Goal: Communication & Community: Share content

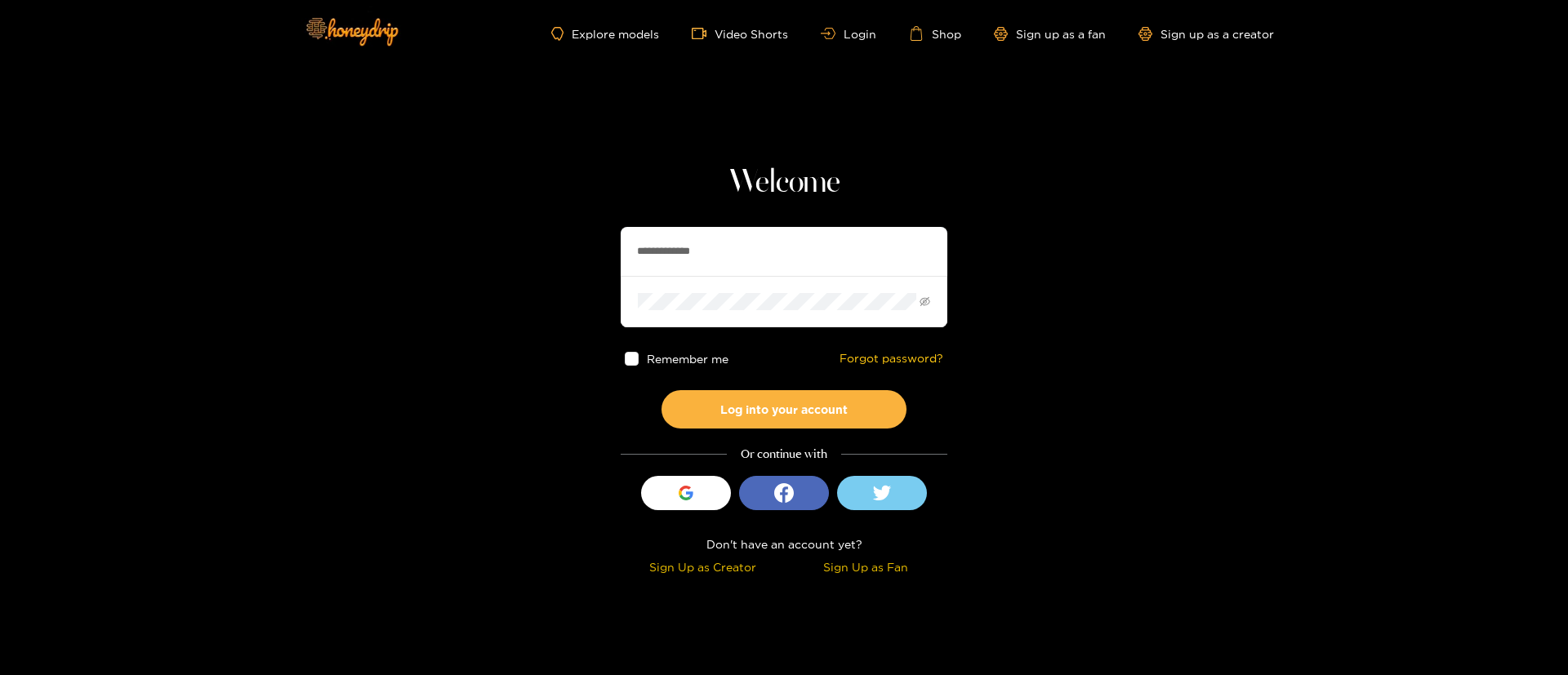
click at [728, 247] on input "**********" at bounding box center [783, 251] width 327 height 49
paste input "text"
type input "**********"
click at [850, 413] on button "Log into your account" at bounding box center [783, 409] width 245 height 39
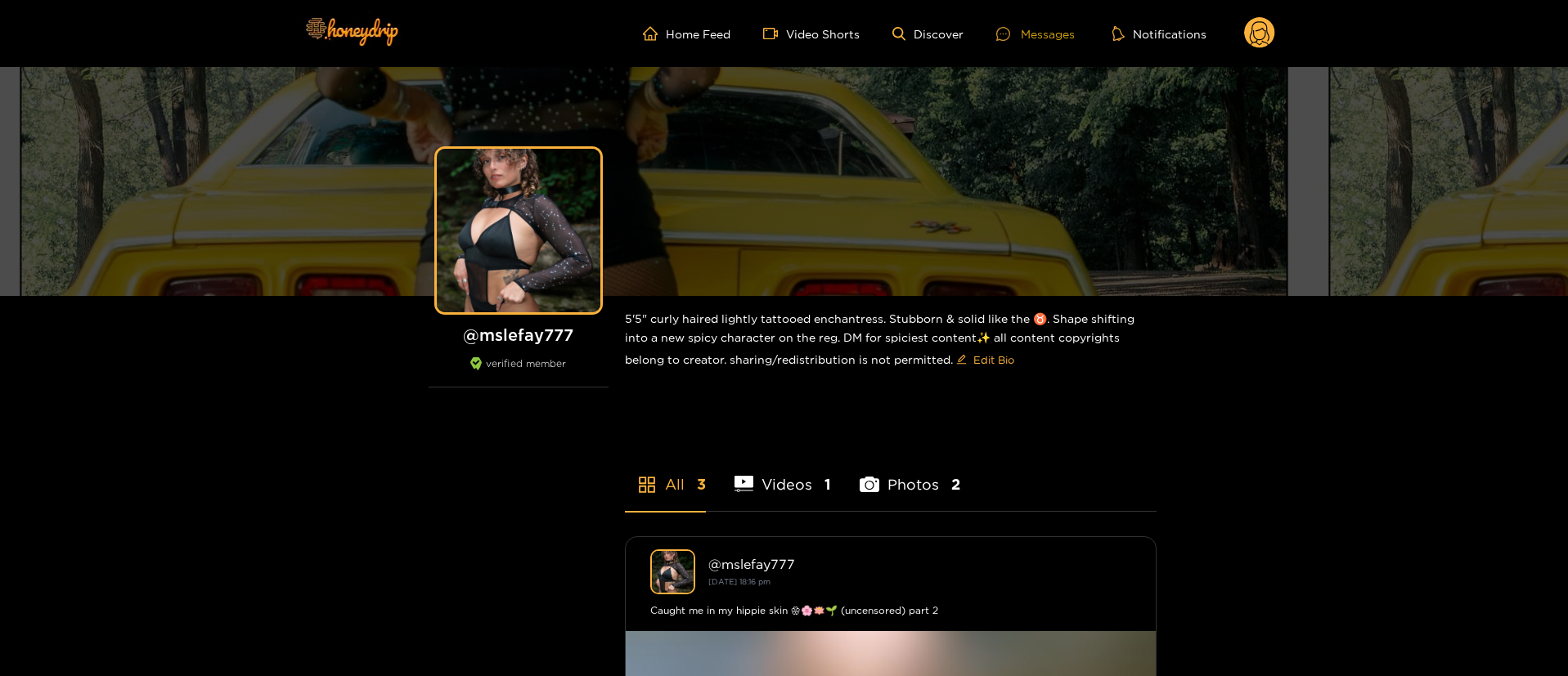
click at [1039, 28] on div "Messages" at bounding box center [1035, 34] width 79 height 19
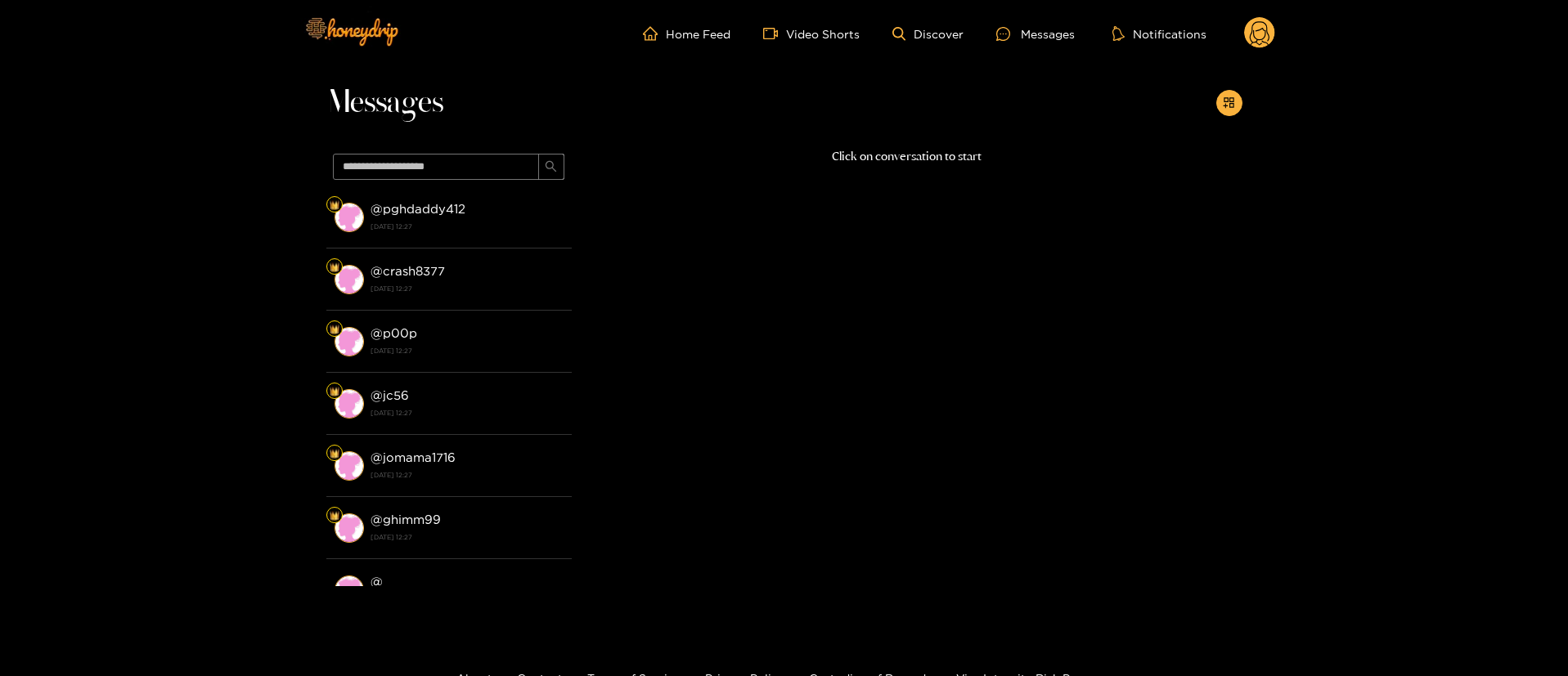
click at [1252, 18] on icon at bounding box center [1259, 33] width 31 height 33
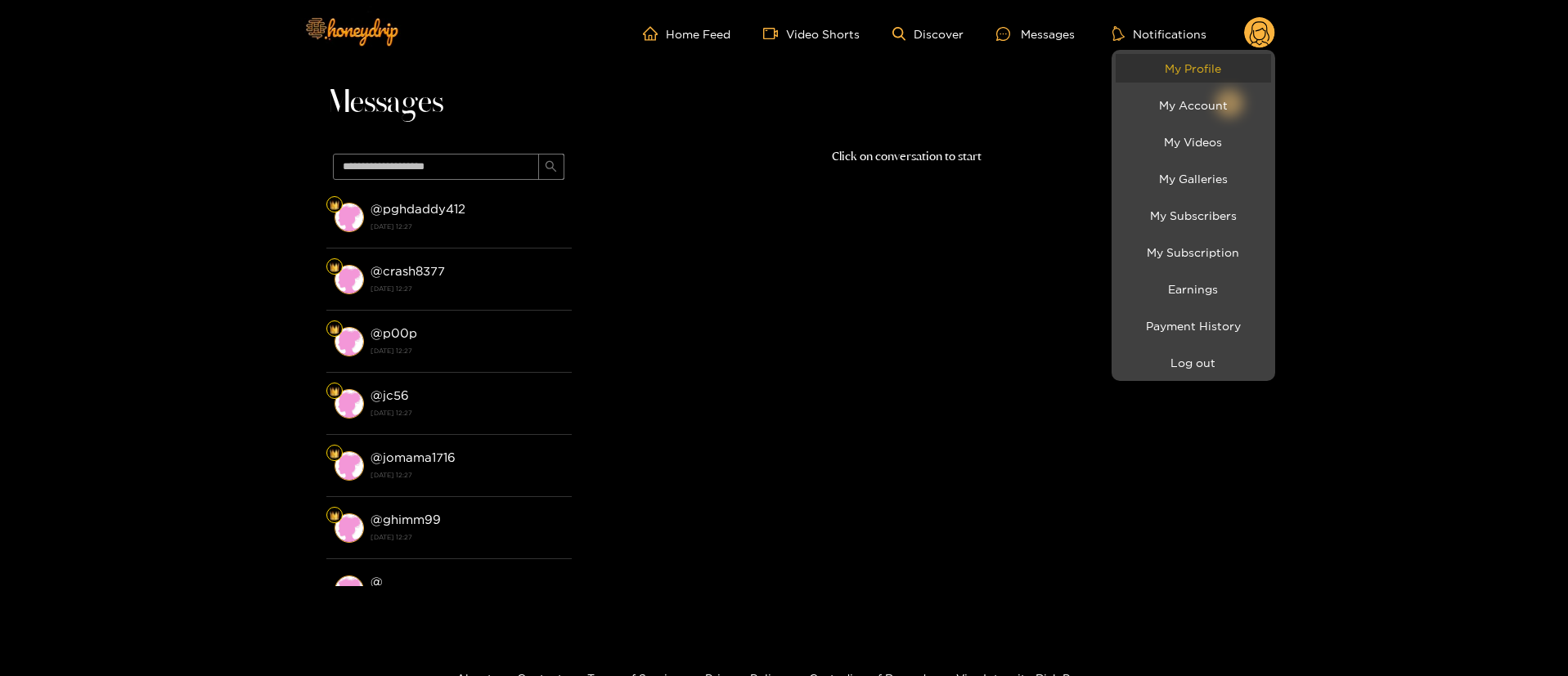
click at [1215, 58] on link "My Profile" at bounding box center [1193, 68] width 155 height 29
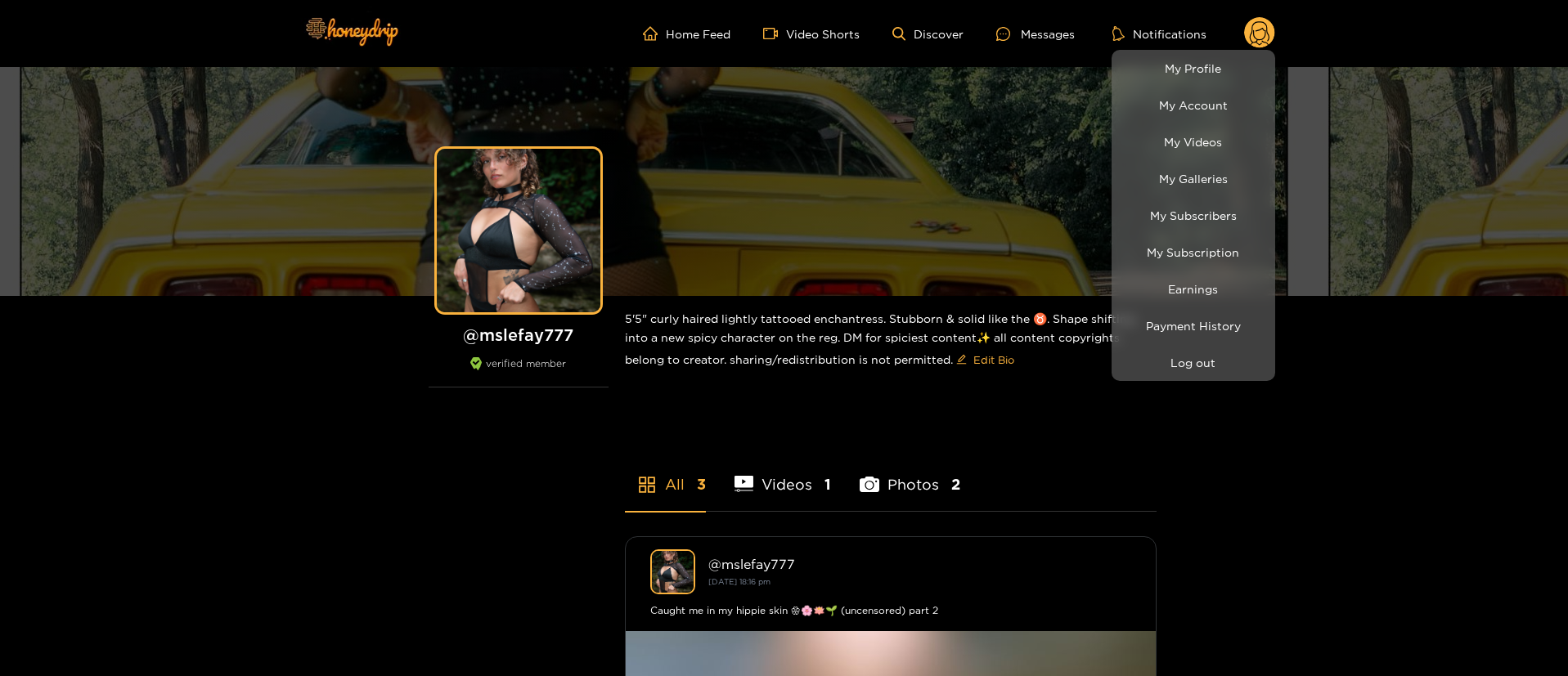
click at [1047, 28] on div at bounding box center [784, 338] width 1568 height 676
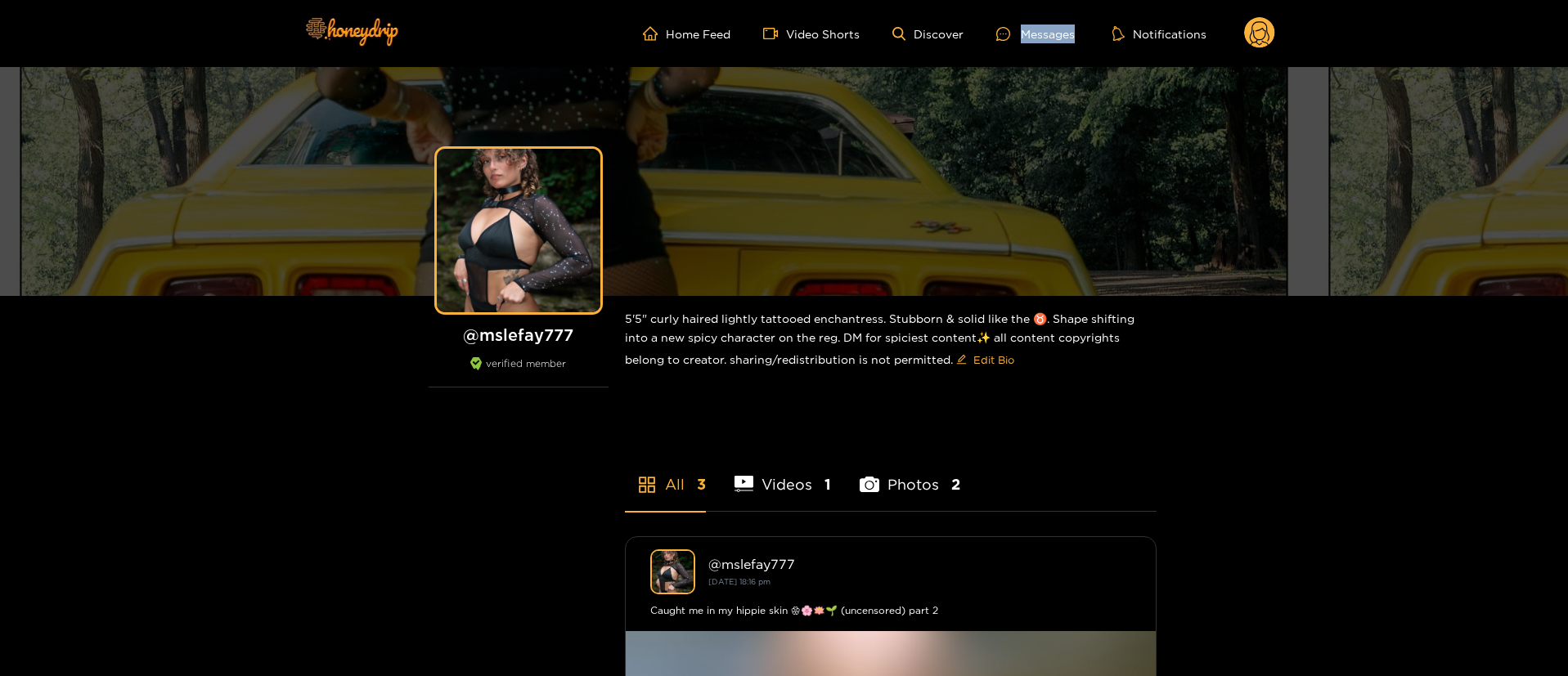
click at [1047, 28] on div "Messages" at bounding box center [1035, 34] width 79 height 19
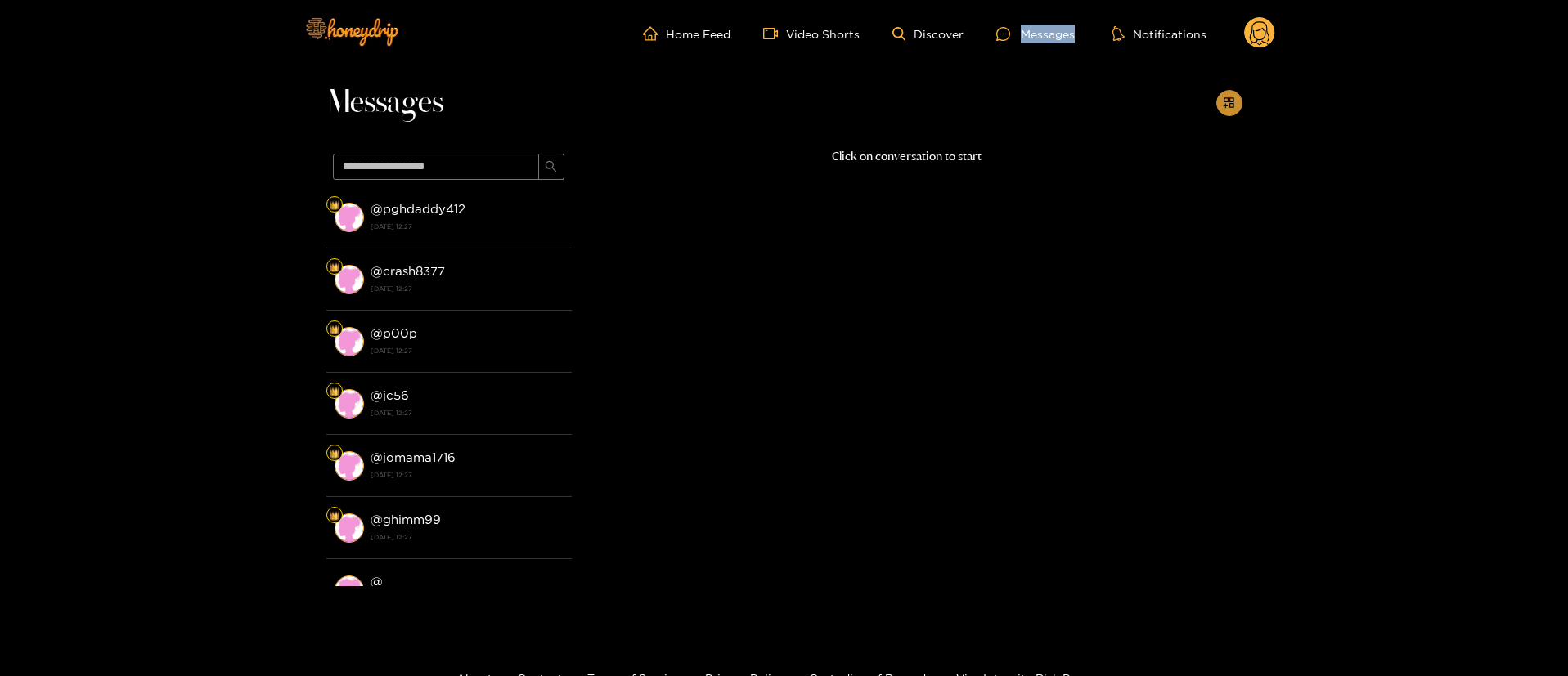
click at [1234, 98] on icon "appstore-add" at bounding box center [1229, 102] width 12 height 12
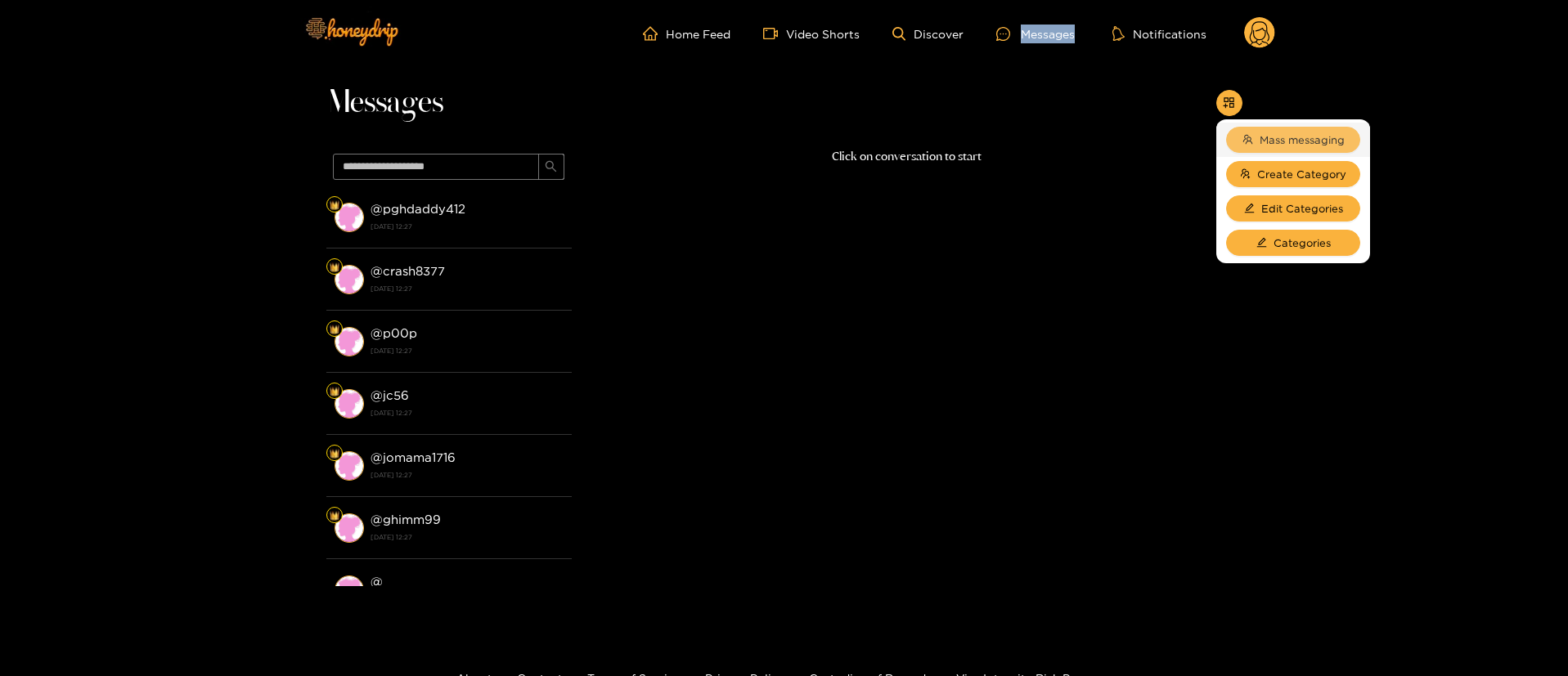
click at [1255, 138] on button "Mass messaging" at bounding box center [1293, 140] width 134 height 26
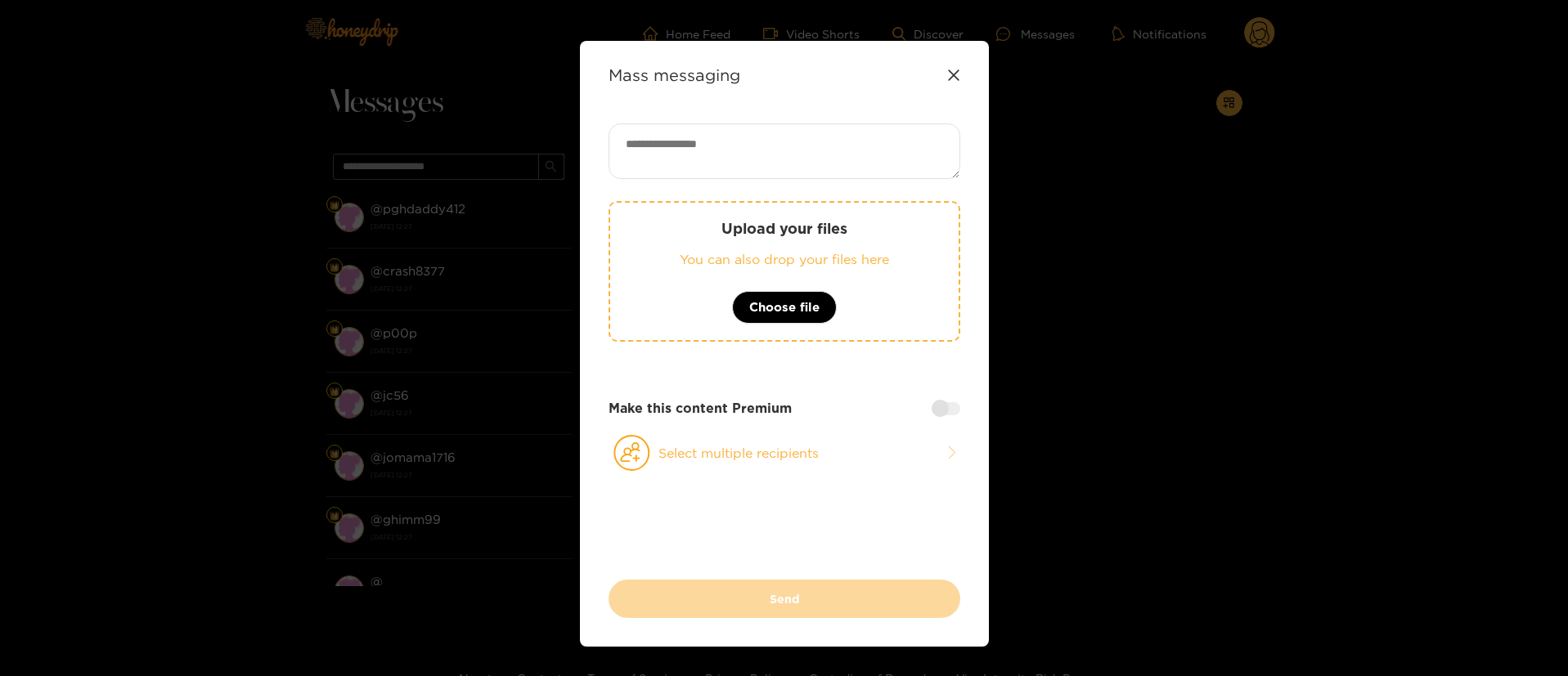
click at [958, 72] on icon at bounding box center [954, 75] width 13 height 13
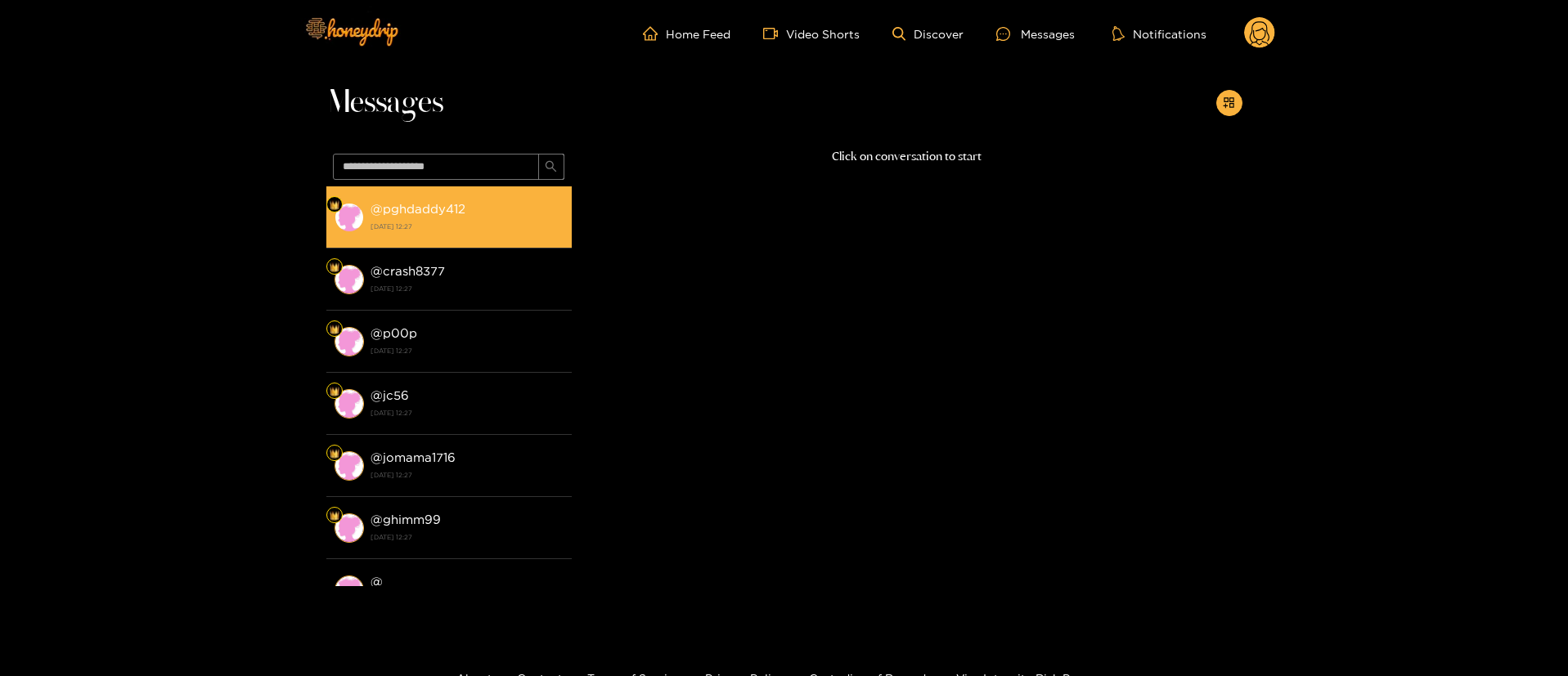
click at [377, 226] on strong "6 October 2025 12:27" at bounding box center [467, 226] width 193 height 15
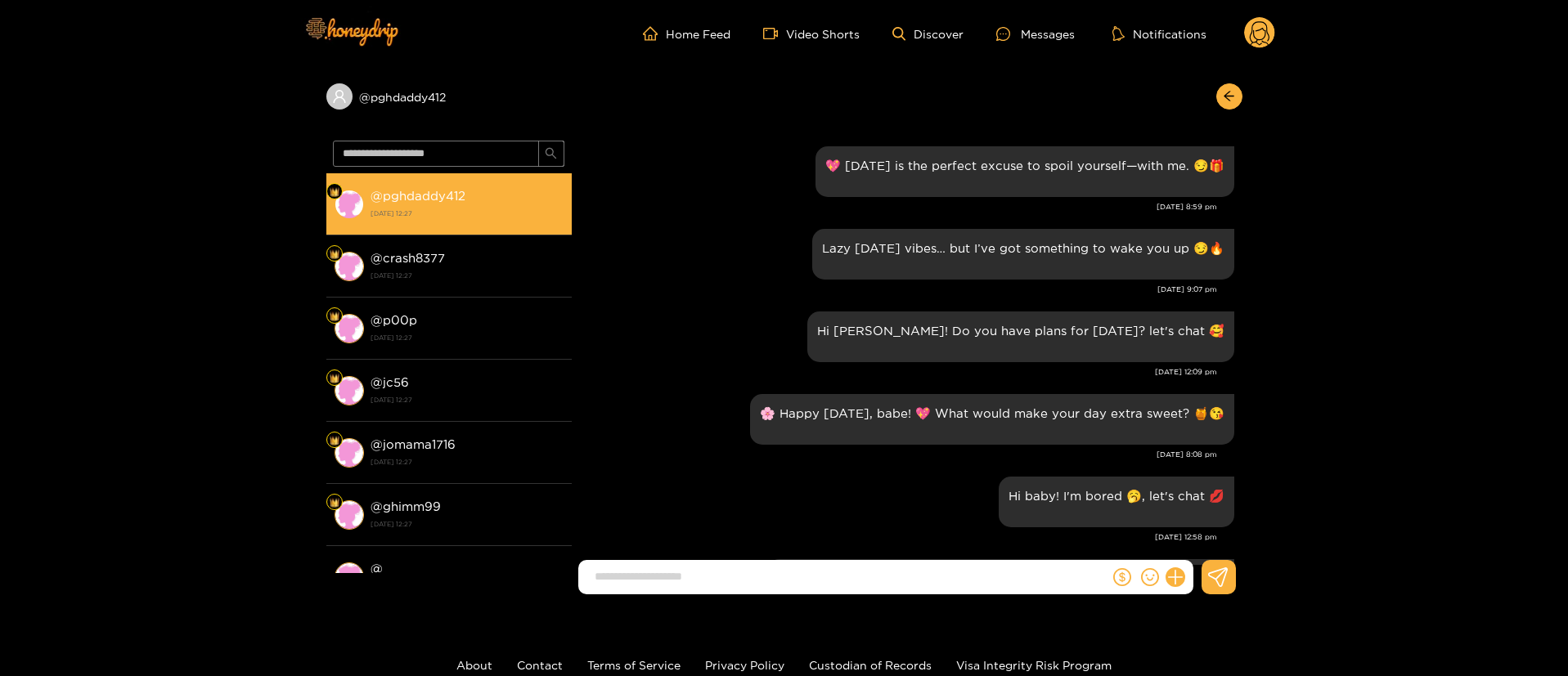
scroll to position [1945, 0]
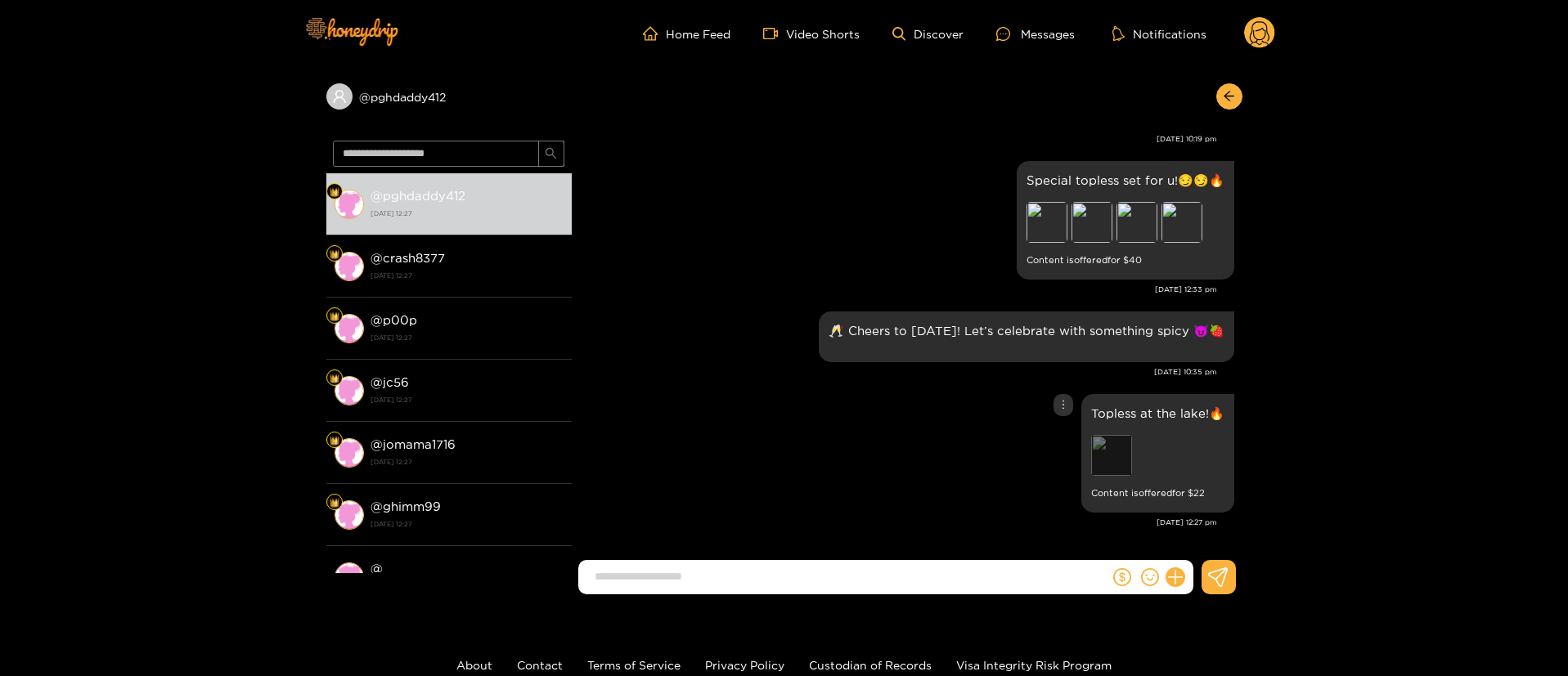
click at [1106, 463] on div "Preview" at bounding box center [1111, 455] width 41 height 41
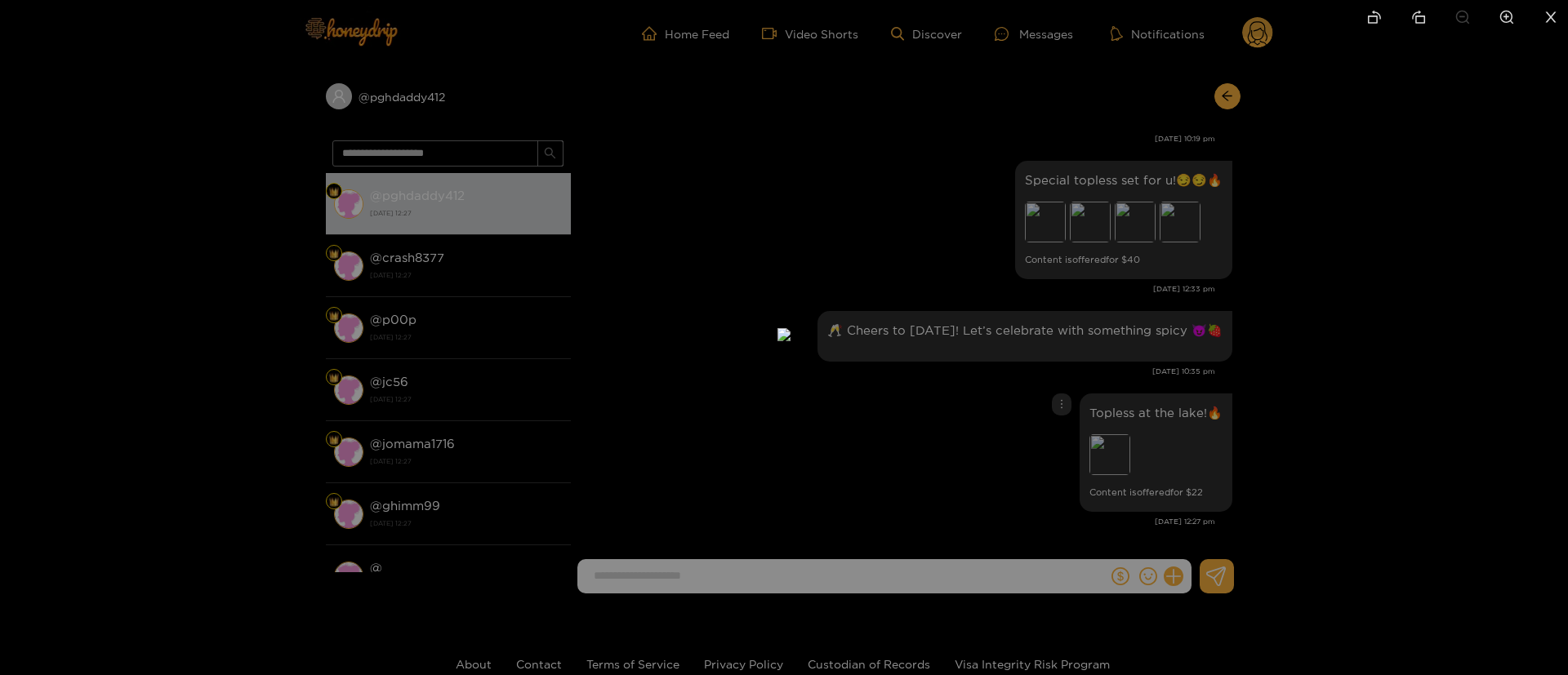
click at [1345, 321] on div at bounding box center [784, 338] width 1568 height 675
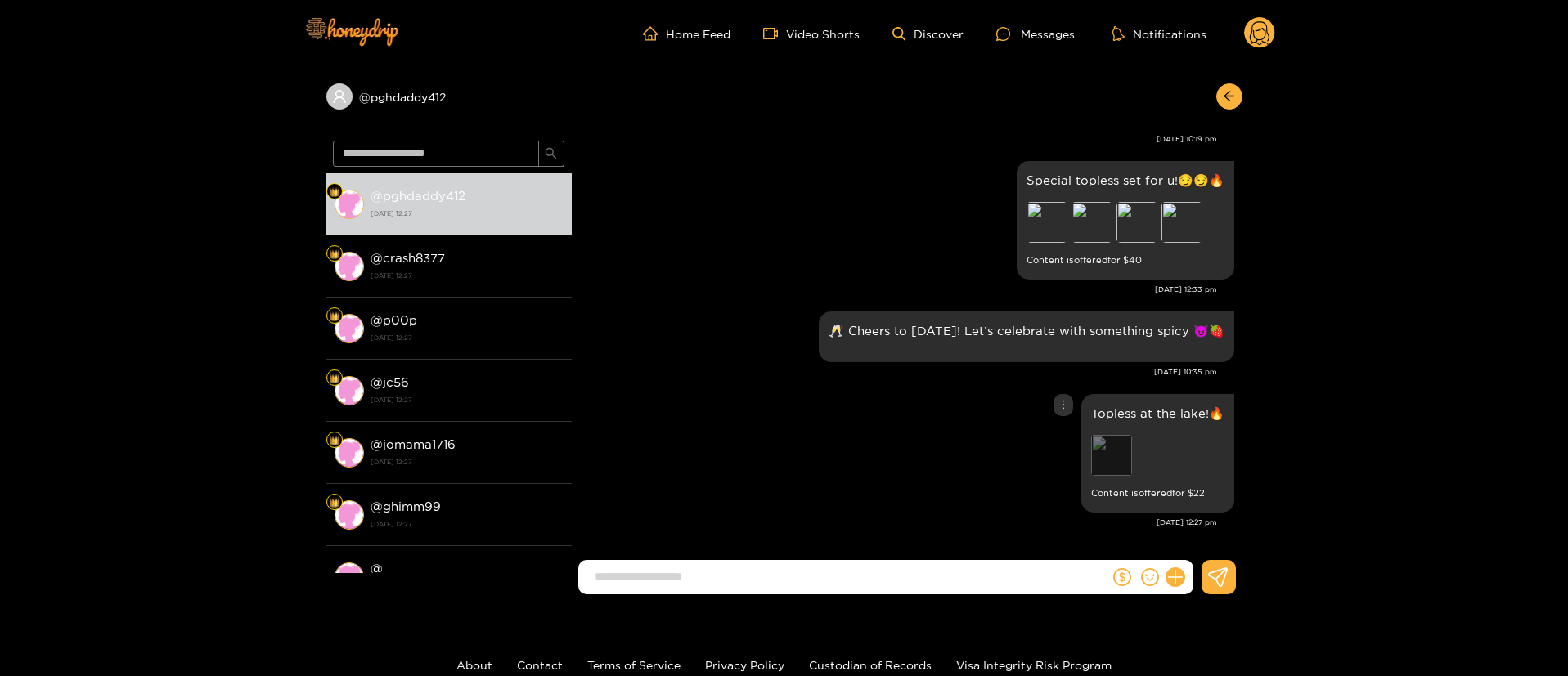
click at [1119, 454] on div "Preview" at bounding box center [1111, 455] width 41 height 41
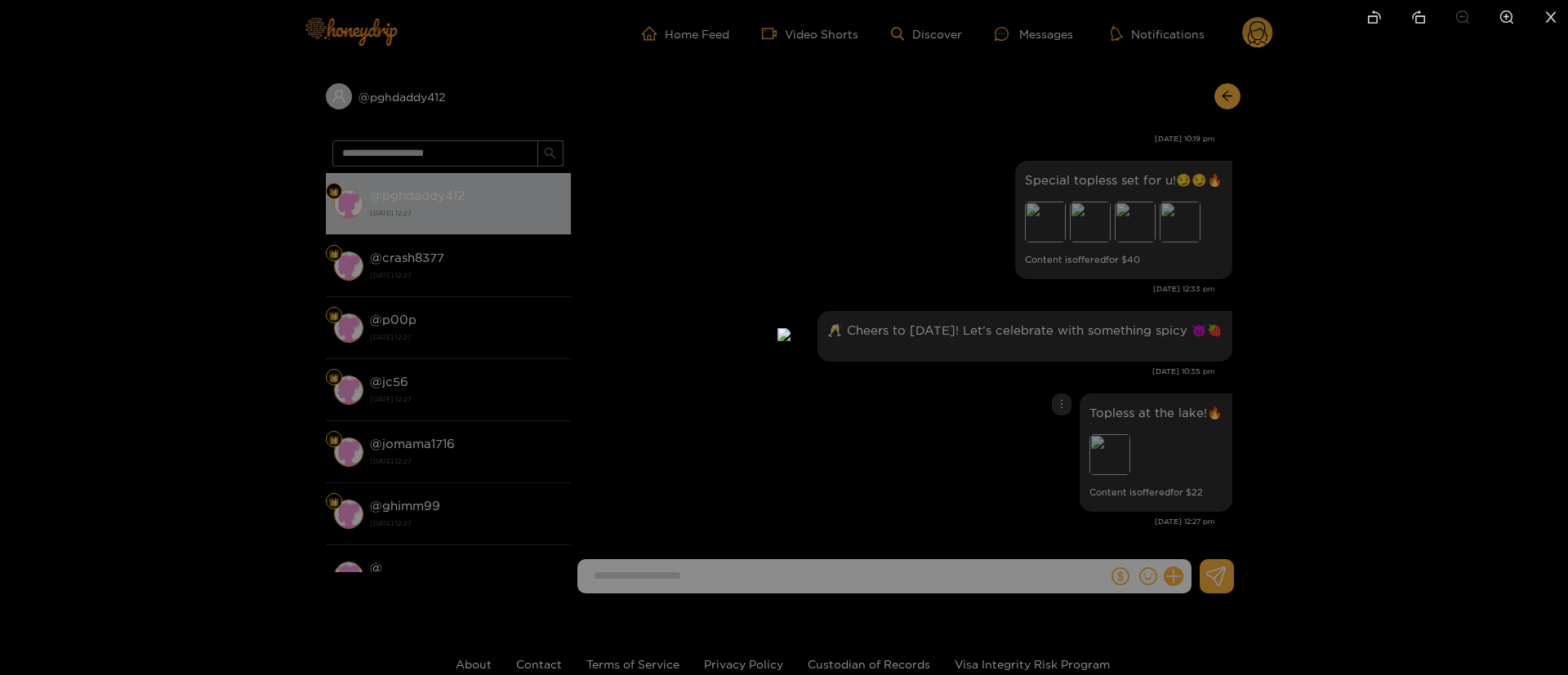
click at [1388, 387] on div at bounding box center [784, 338] width 1568 height 675
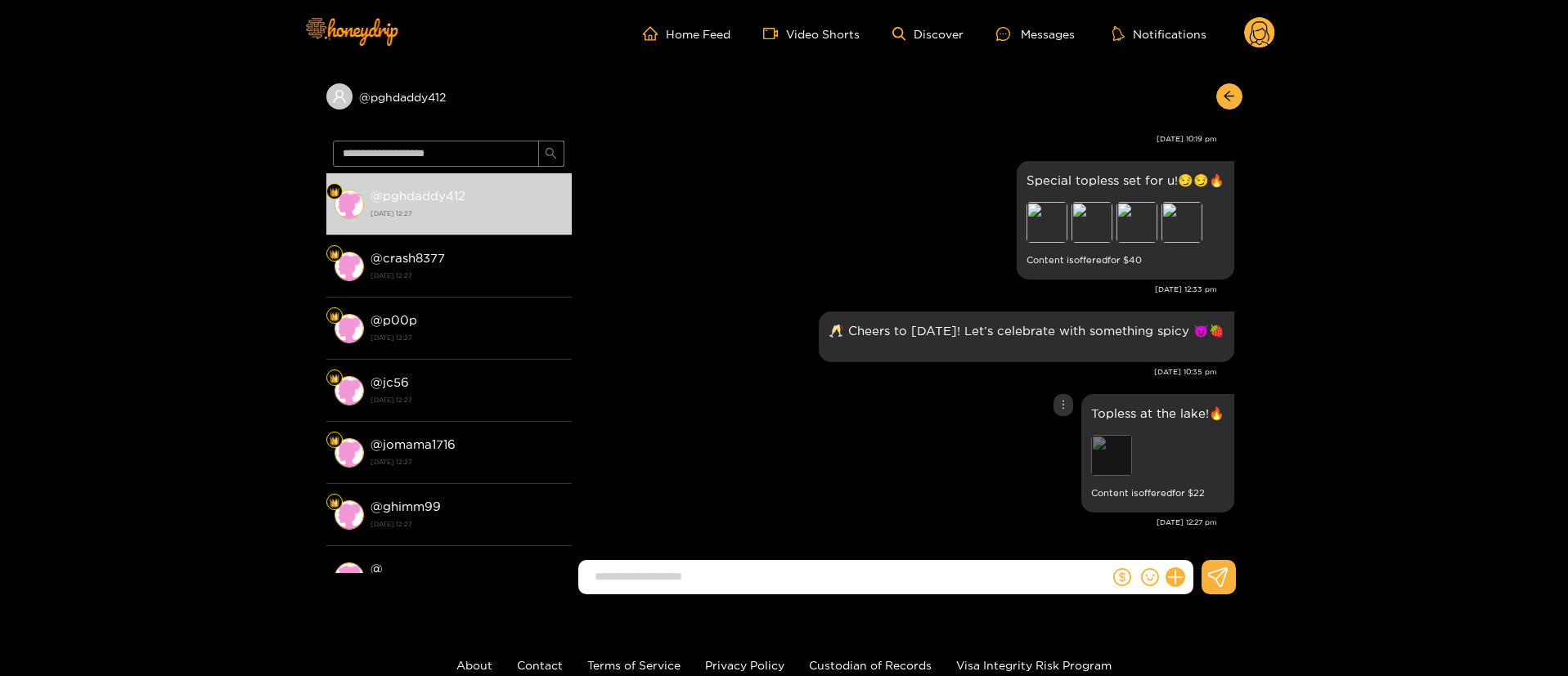
click at [1105, 468] on div "Preview" at bounding box center [1111, 455] width 41 height 41
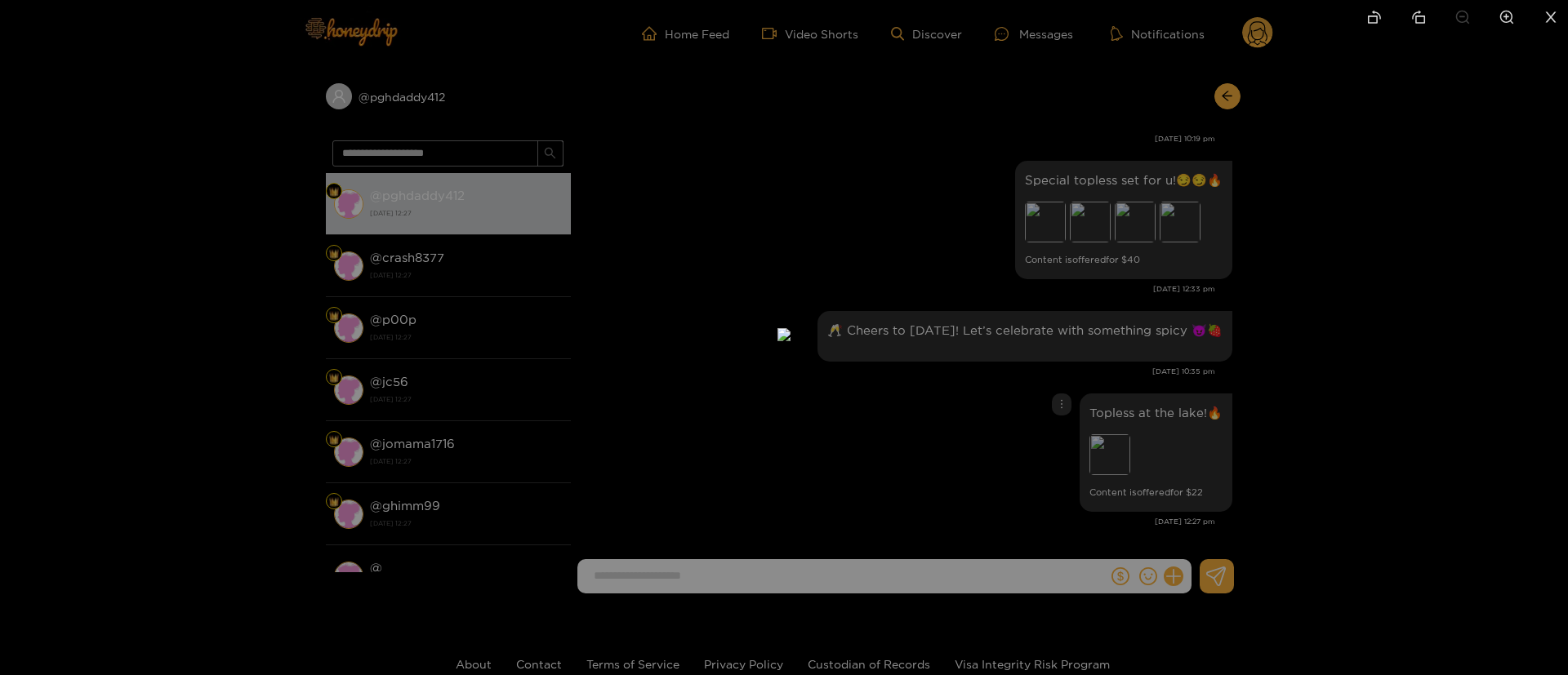
click at [1314, 375] on div at bounding box center [784, 338] width 1568 height 675
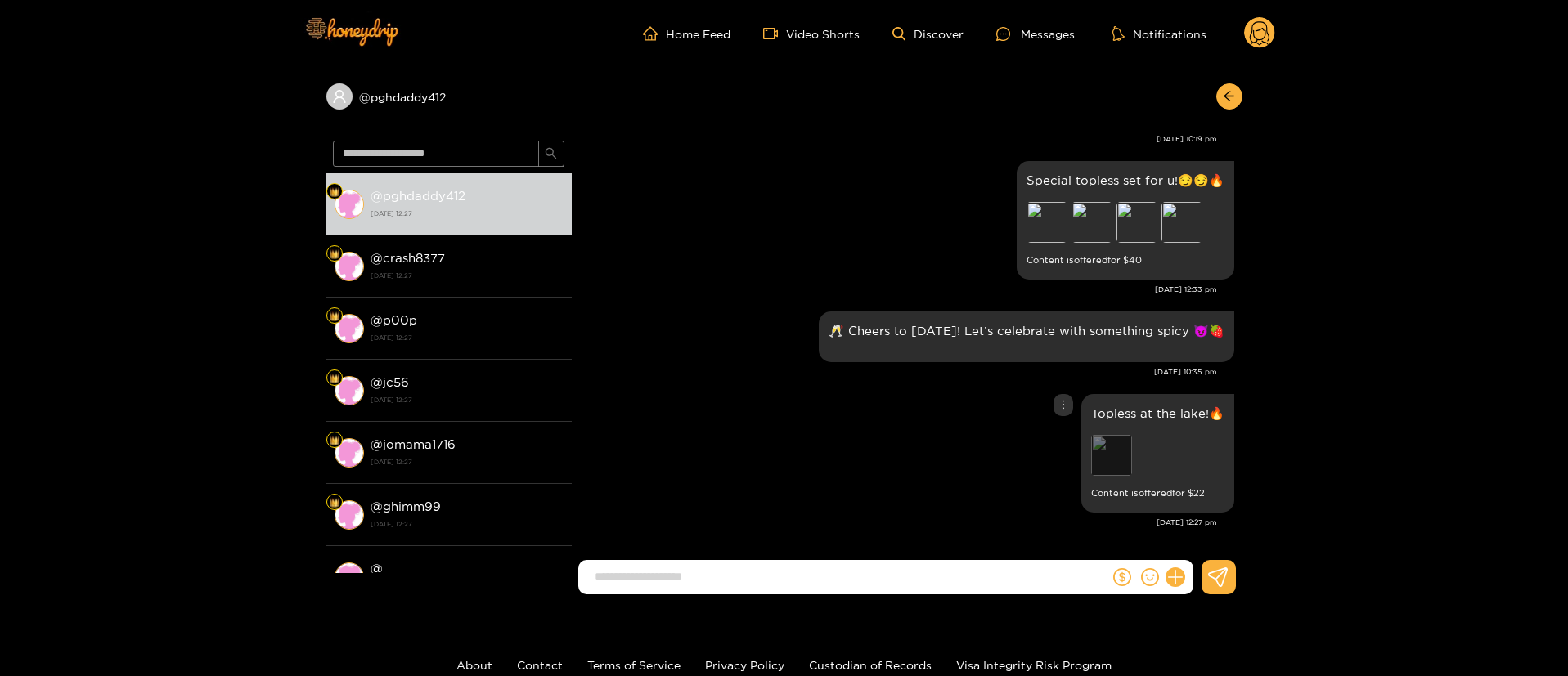
click at [1105, 458] on div "Preview" at bounding box center [1111, 455] width 41 height 41
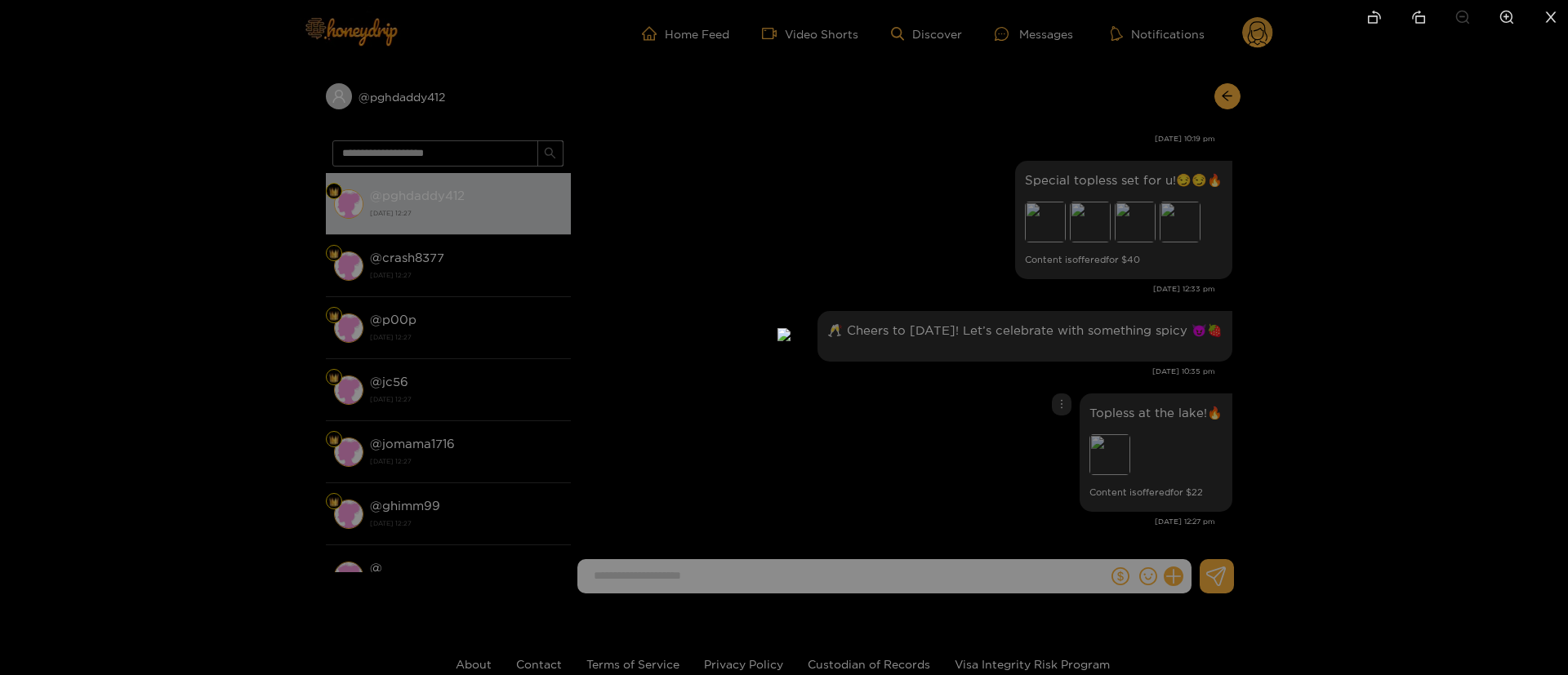
click at [1130, 352] on div at bounding box center [784, 338] width 1568 height 675
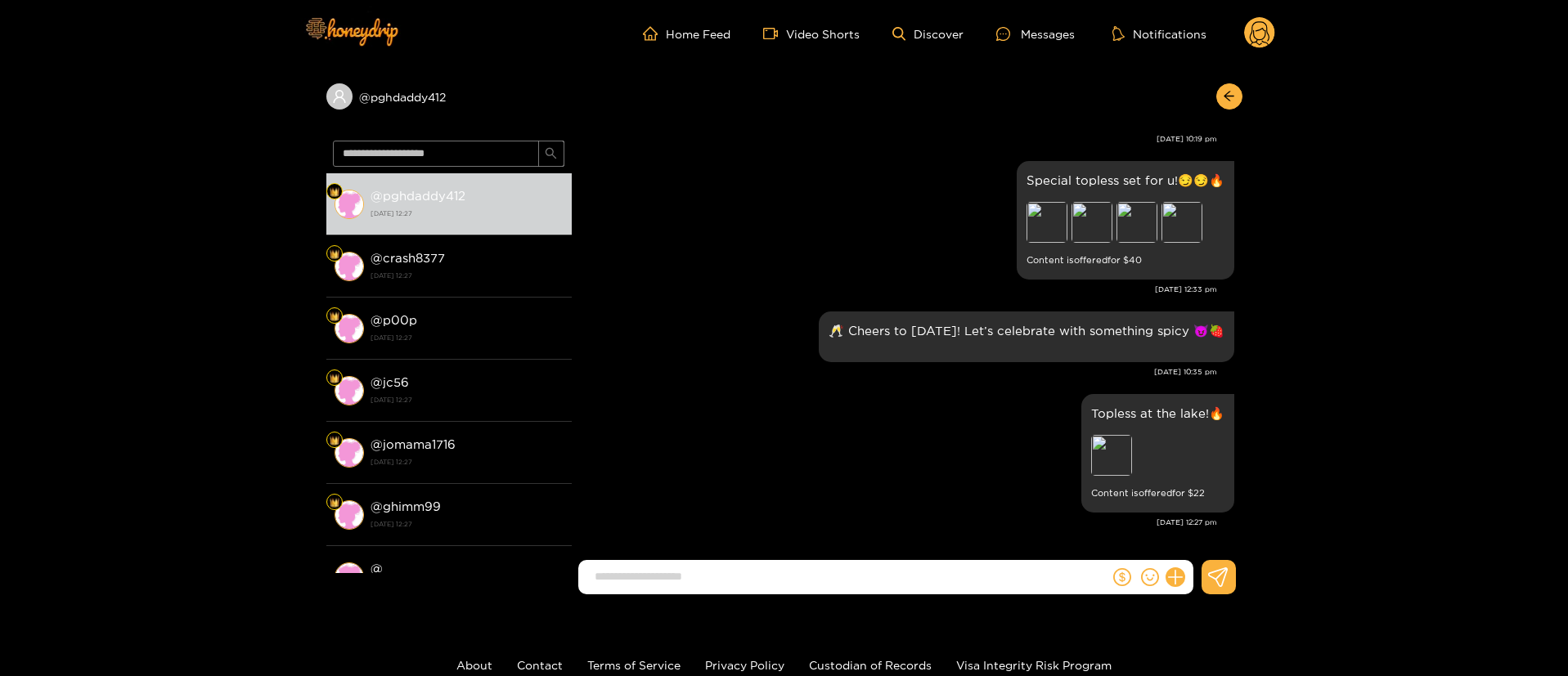
click at [776, 373] on div "Oct. 3, 10:35 pm" at bounding box center [898, 373] width 637 height 12
click at [1219, 92] on button "button" at bounding box center [1229, 96] width 26 height 26
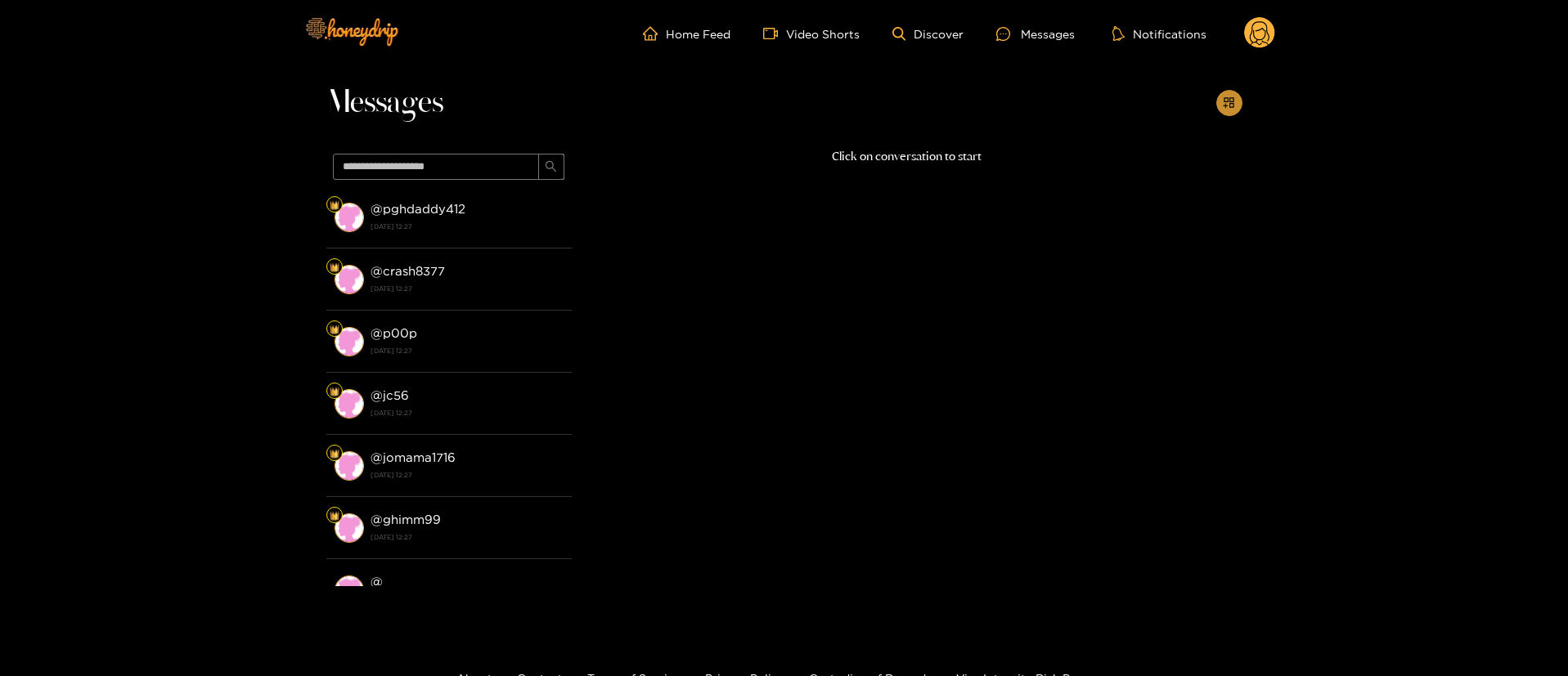
click at [1232, 103] on icon "appstore-add" at bounding box center [1229, 102] width 11 height 11
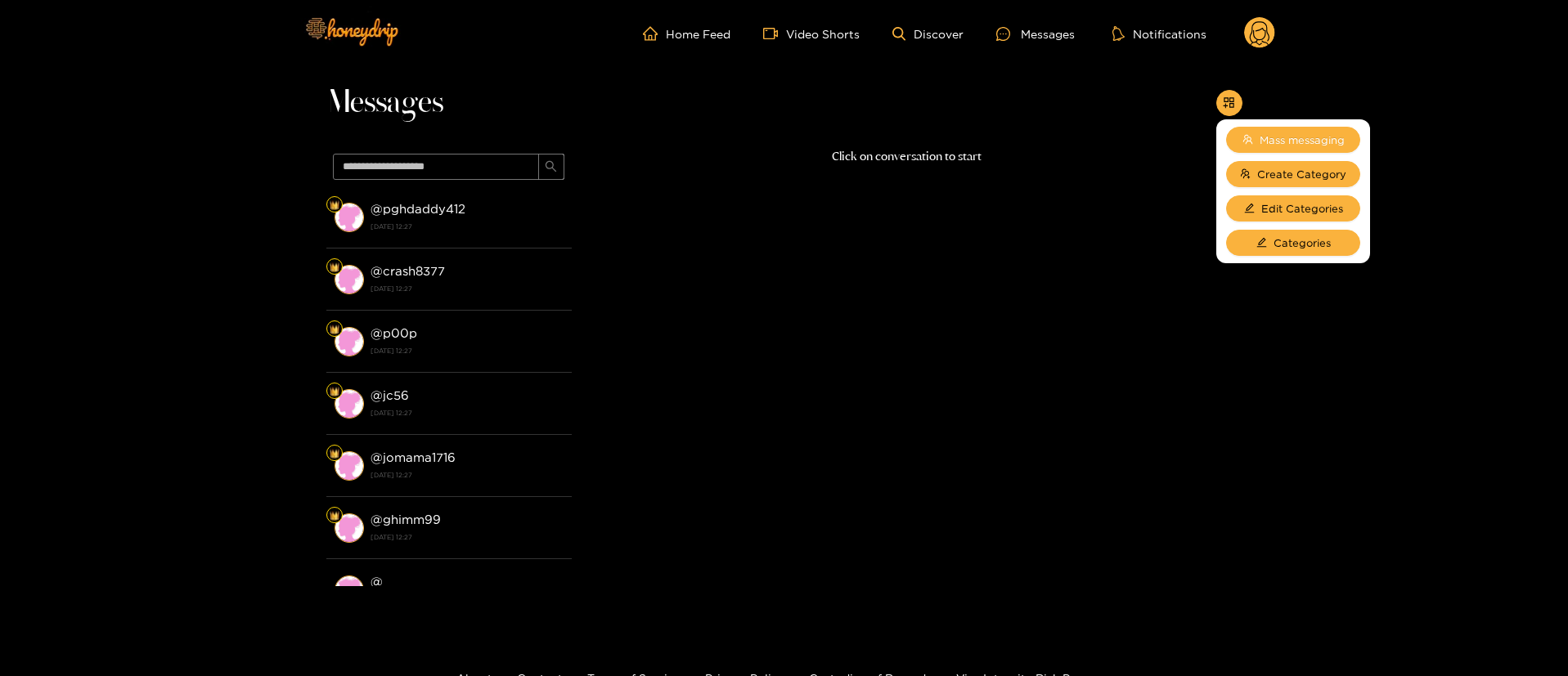
click at [1302, 146] on span "Mass messaging" at bounding box center [1303, 139] width 86 height 16
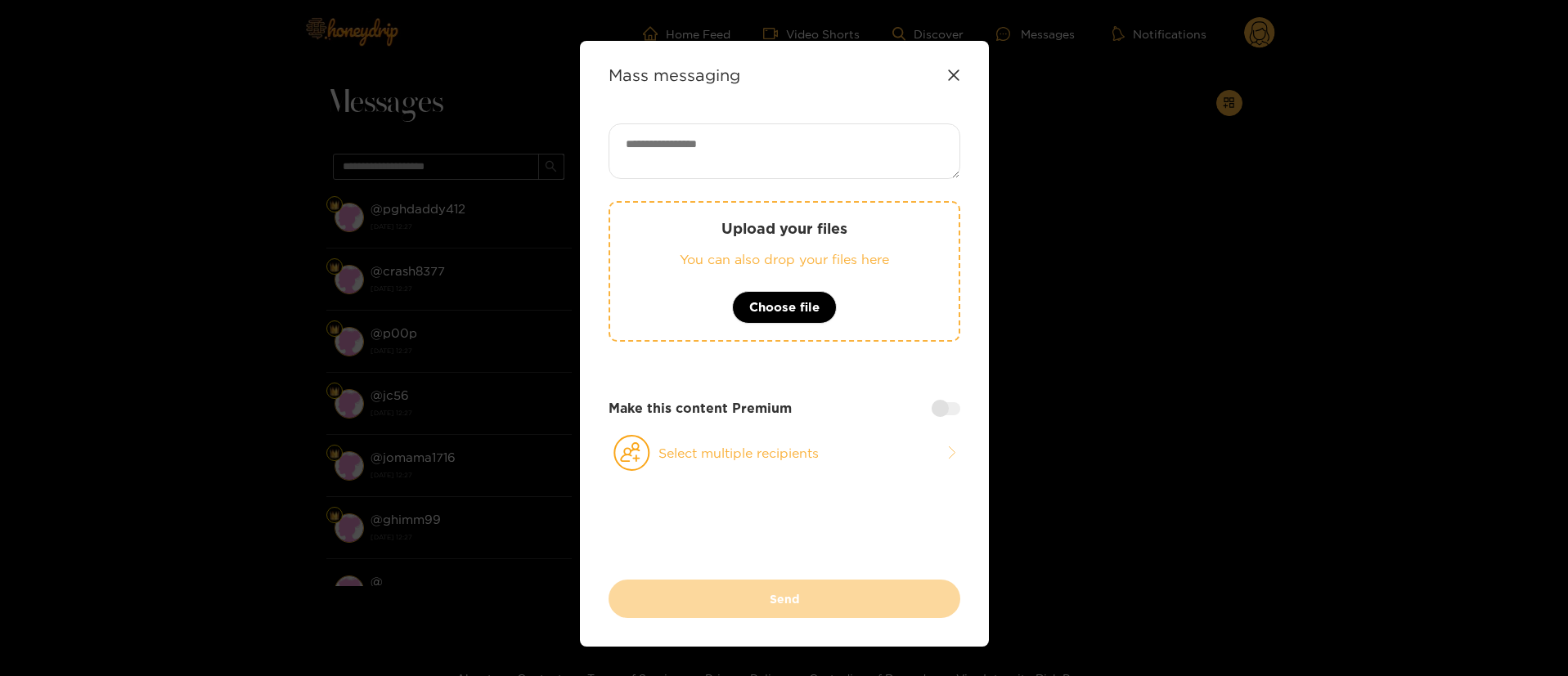
click at [712, 157] on textarea at bounding box center [784, 151] width 352 height 56
paste textarea "**********"
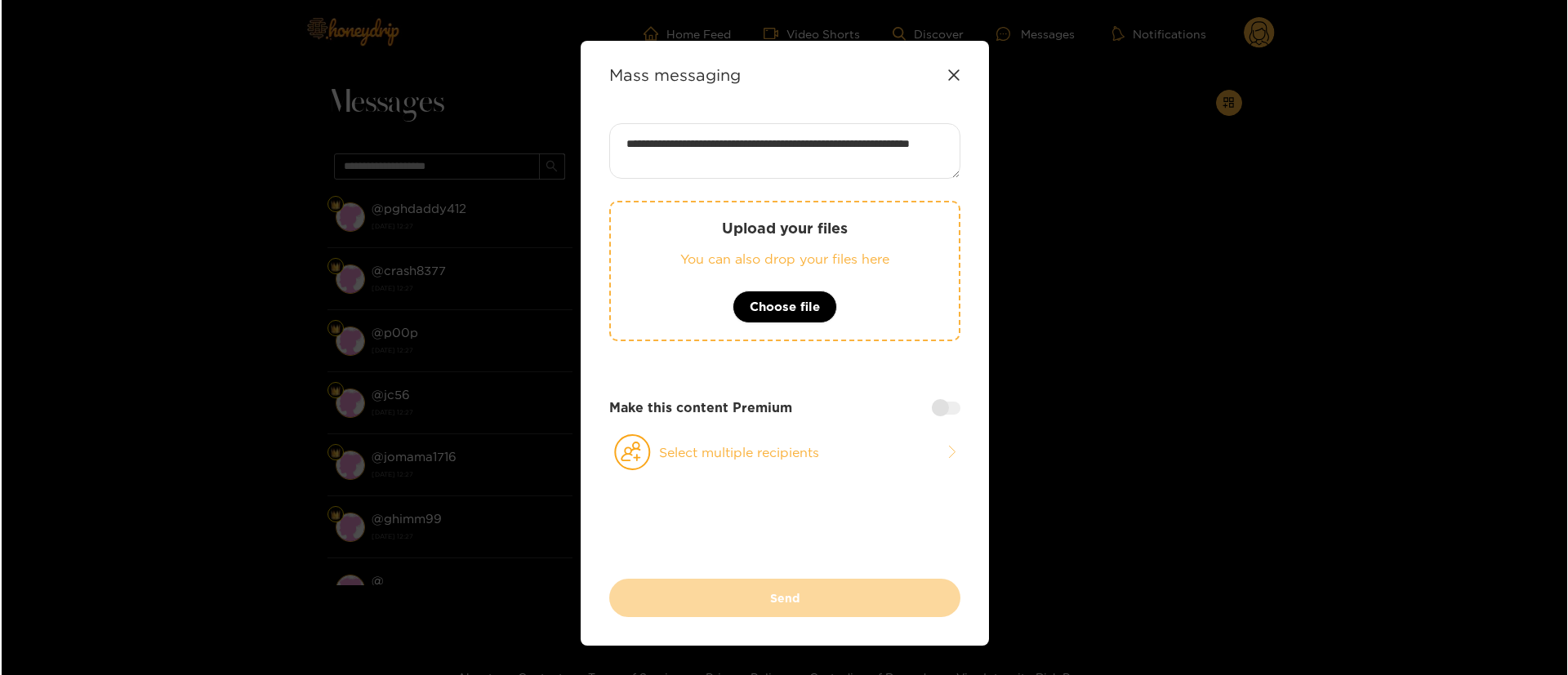
scroll to position [1, 0]
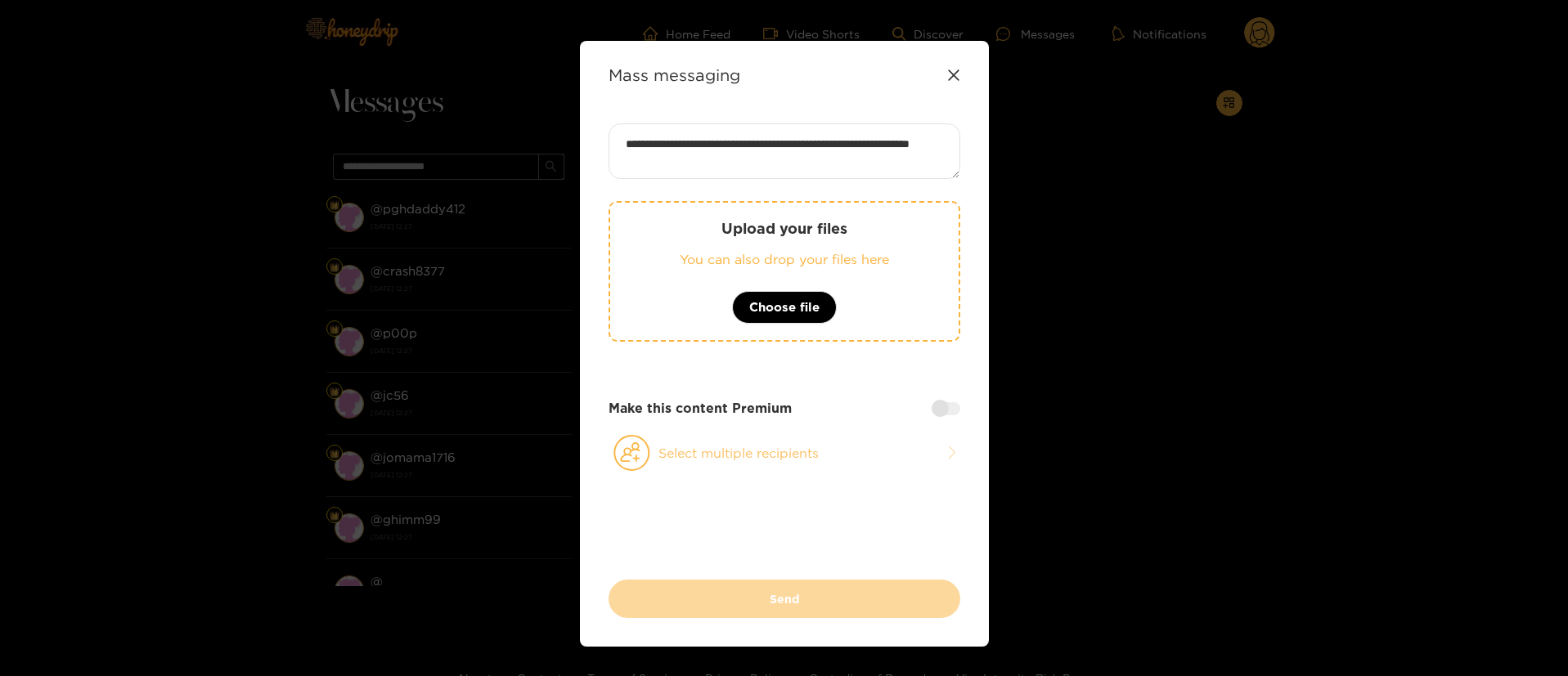
type textarea "**********"
click at [767, 458] on button "Select multiple recipients" at bounding box center [784, 453] width 352 height 38
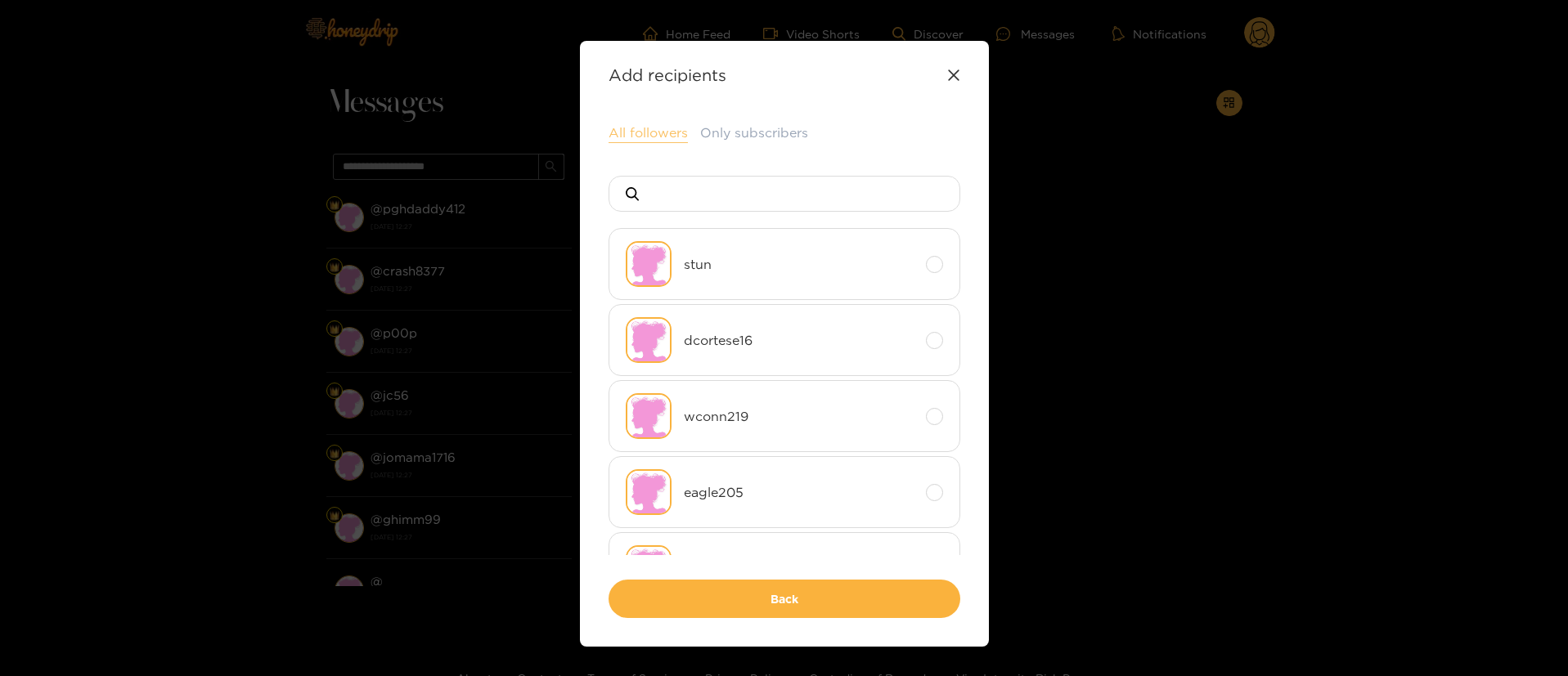
click at [623, 136] on button "All followers" at bounding box center [648, 133] width 80 height 20
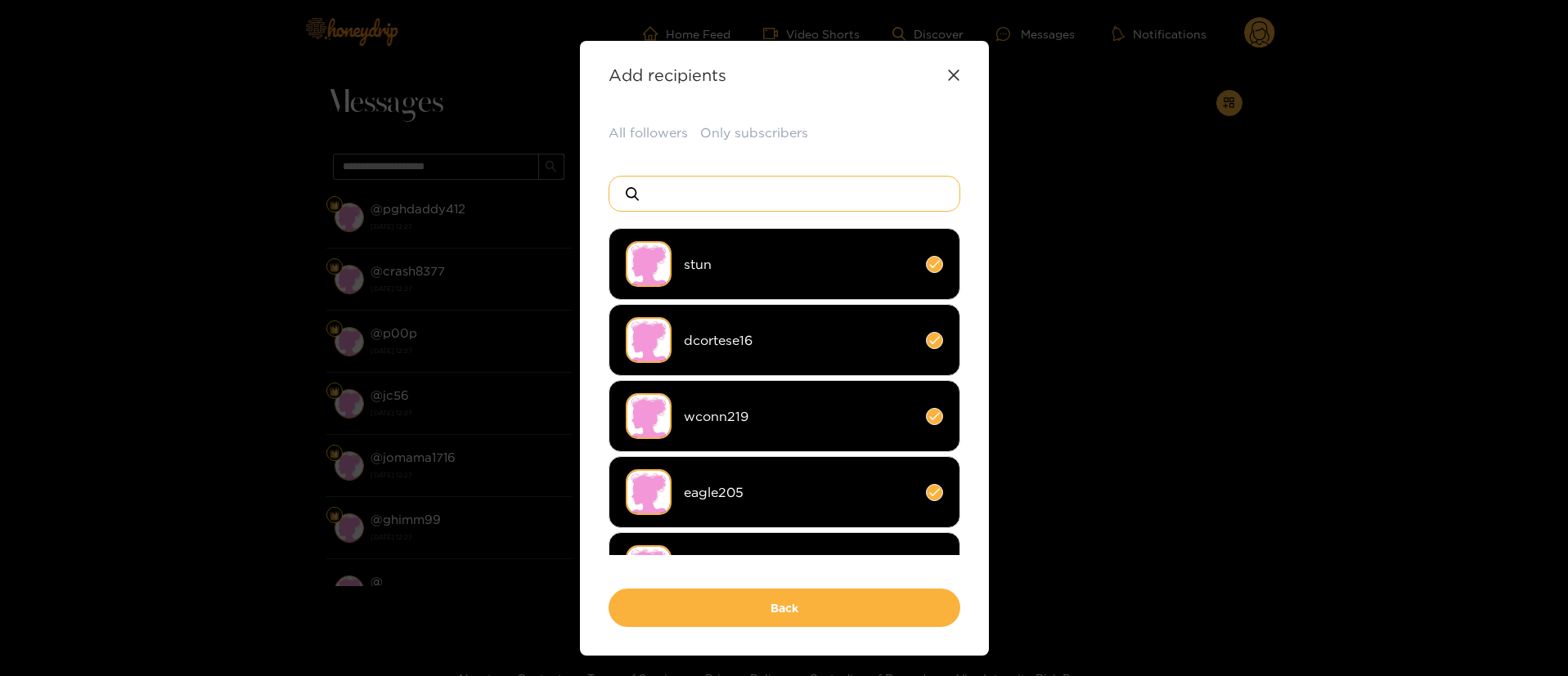
click at [714, 201] on input at bounding box center [791, 194] width 288 height 35
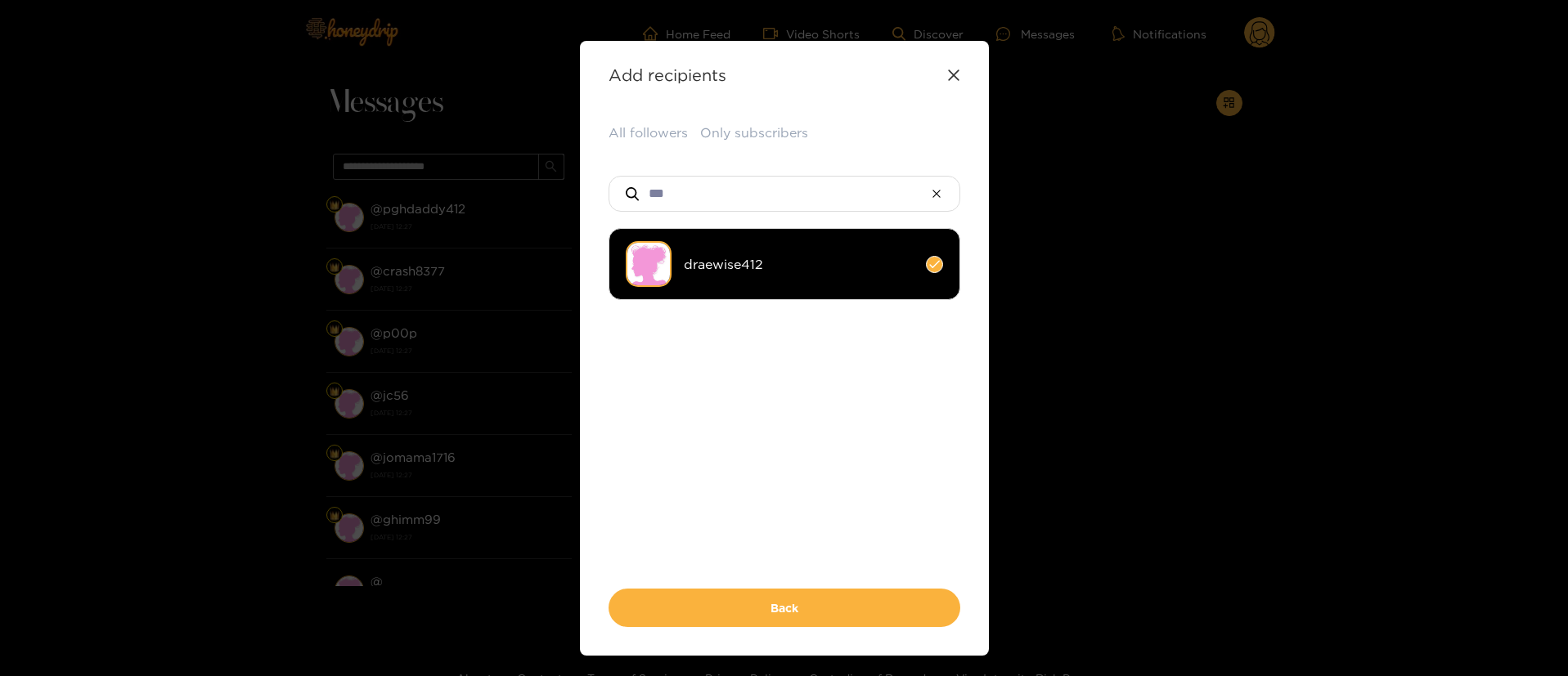
click at [764, 272] on span "draewise412" at bounding box center [798, 264] width 230 height 19
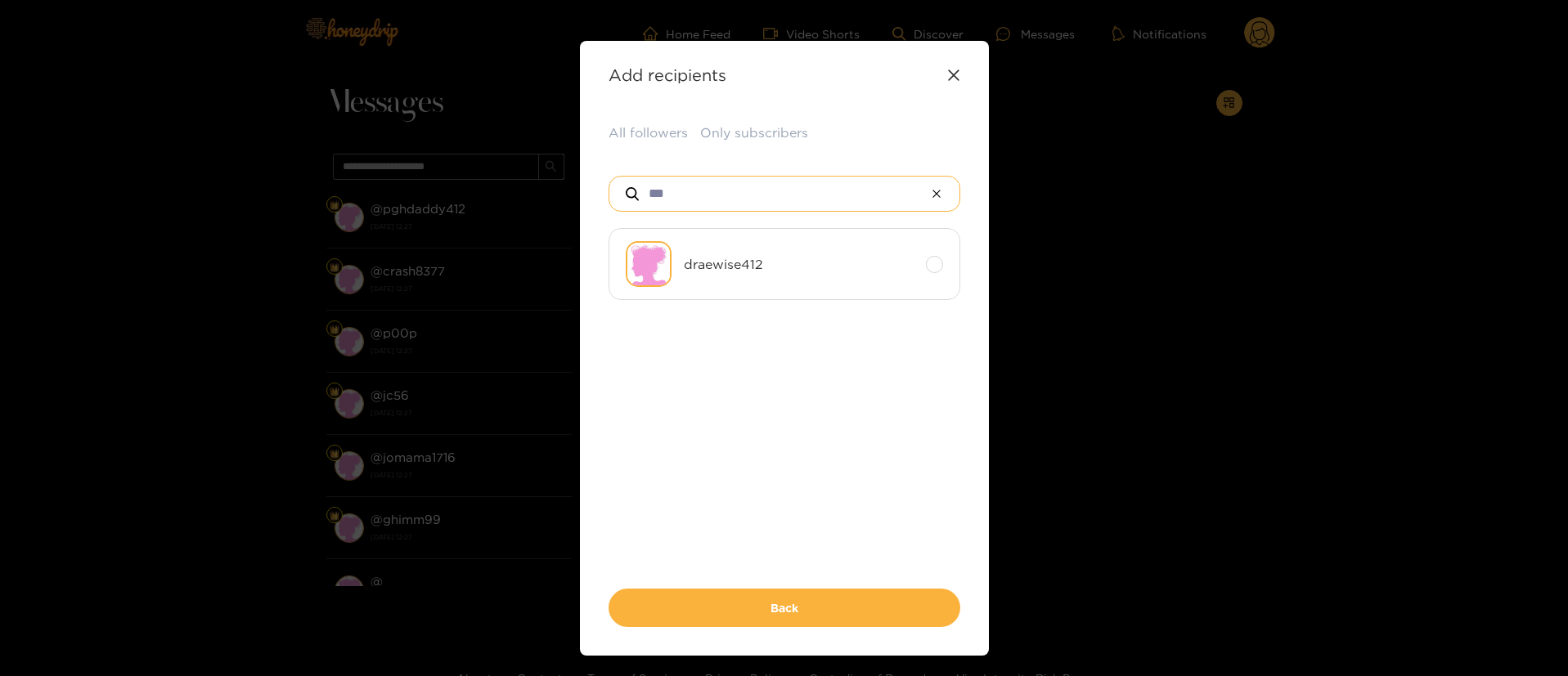
click at [714, 192] on input "***" at bounding box center [784, 194] width 274 height 35
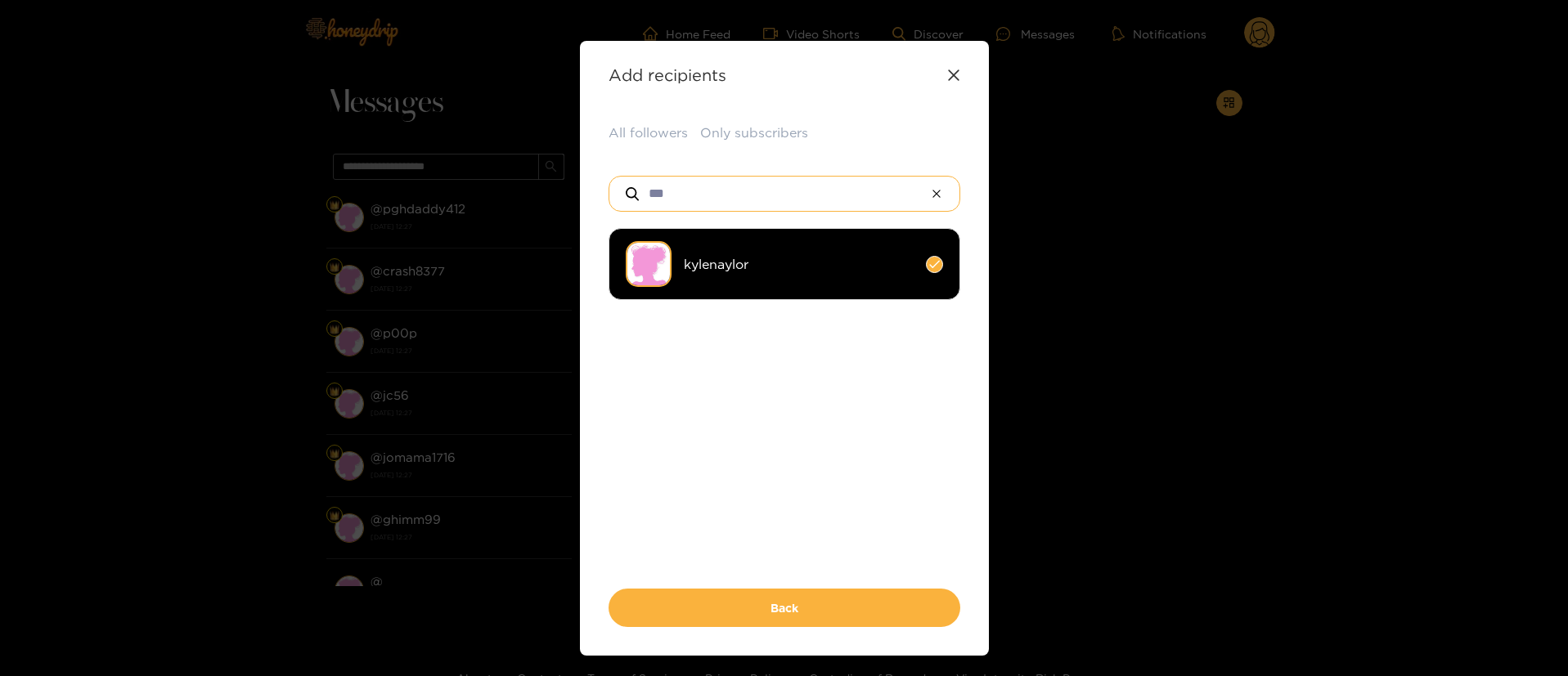
type input "***"
click at [699, 280] on li "kylenaylor" at bounding box center [784, 264] width 352 height 72
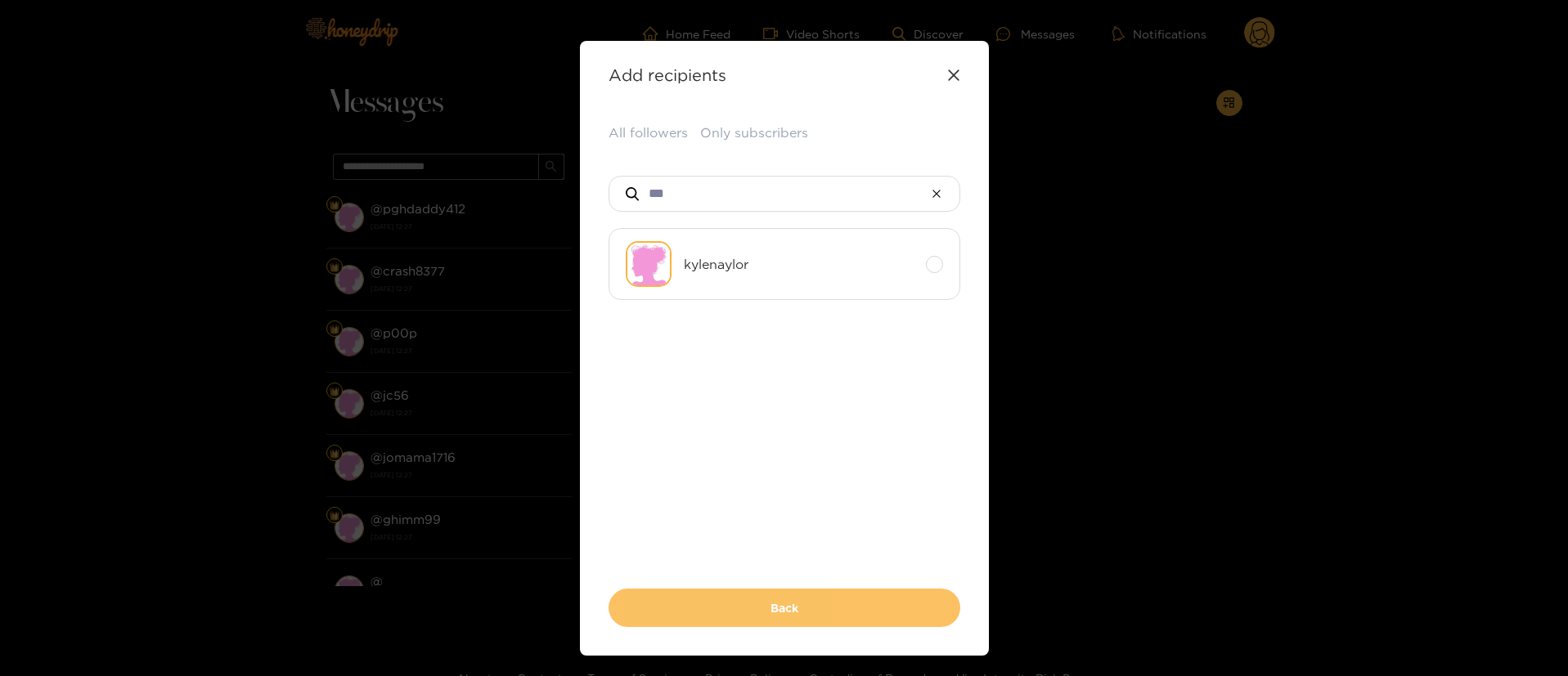
click at [796, 588] on div "All followers Only subscribers *** kylenaylor Back" at bounding box center [784, 375] width 352 height 504
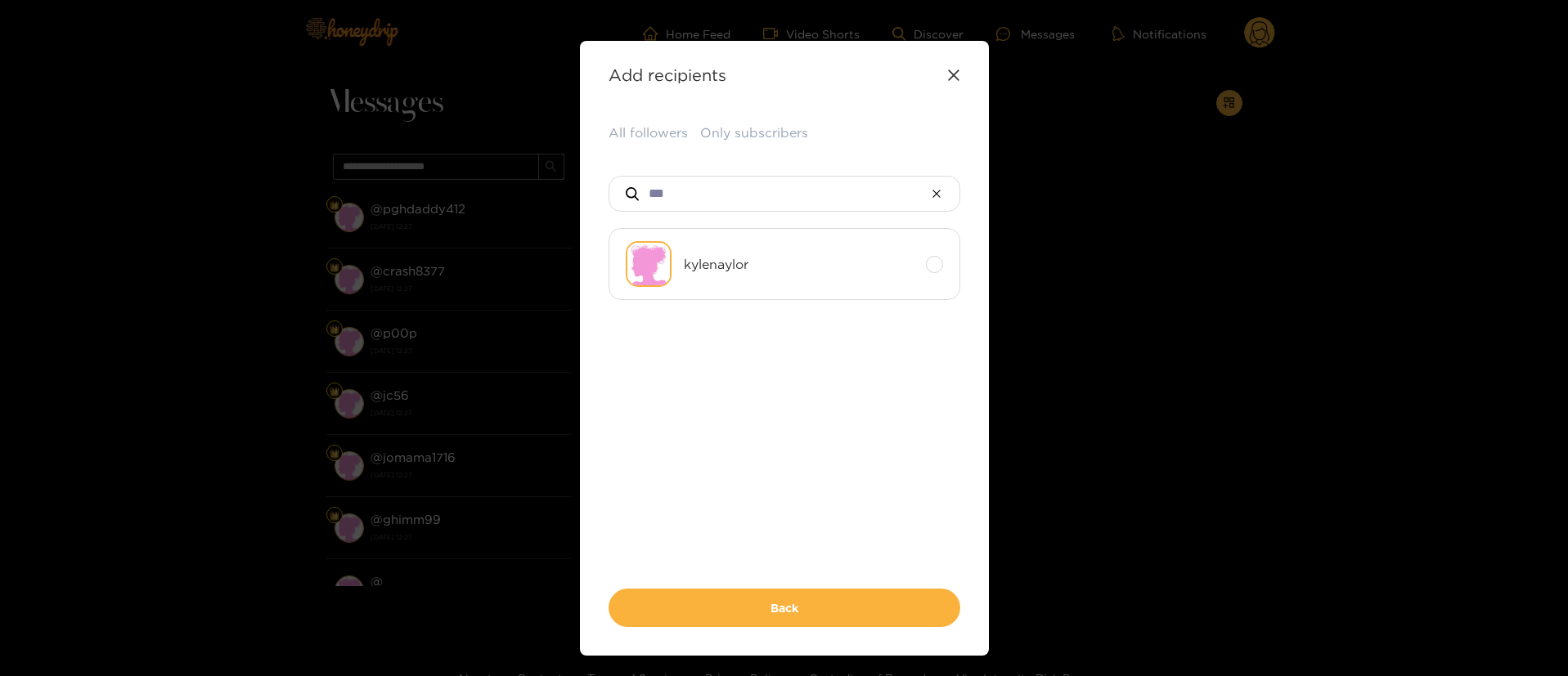
click at [796, 520] on ul "kylenaylor" at bounding box center [784, 392] width 352 height 327
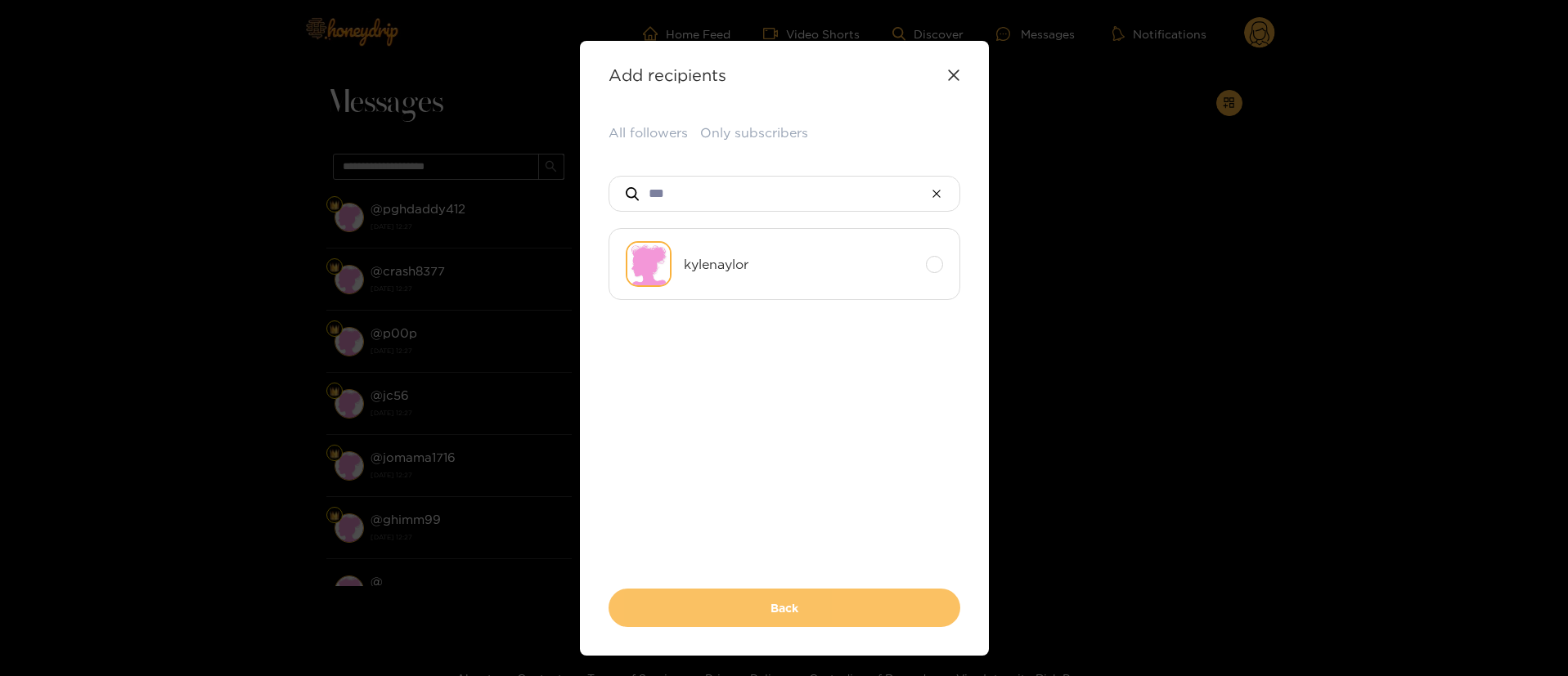
click at [786, 604] on button "Back" at bounding box center [784, 607] width 352 height 39
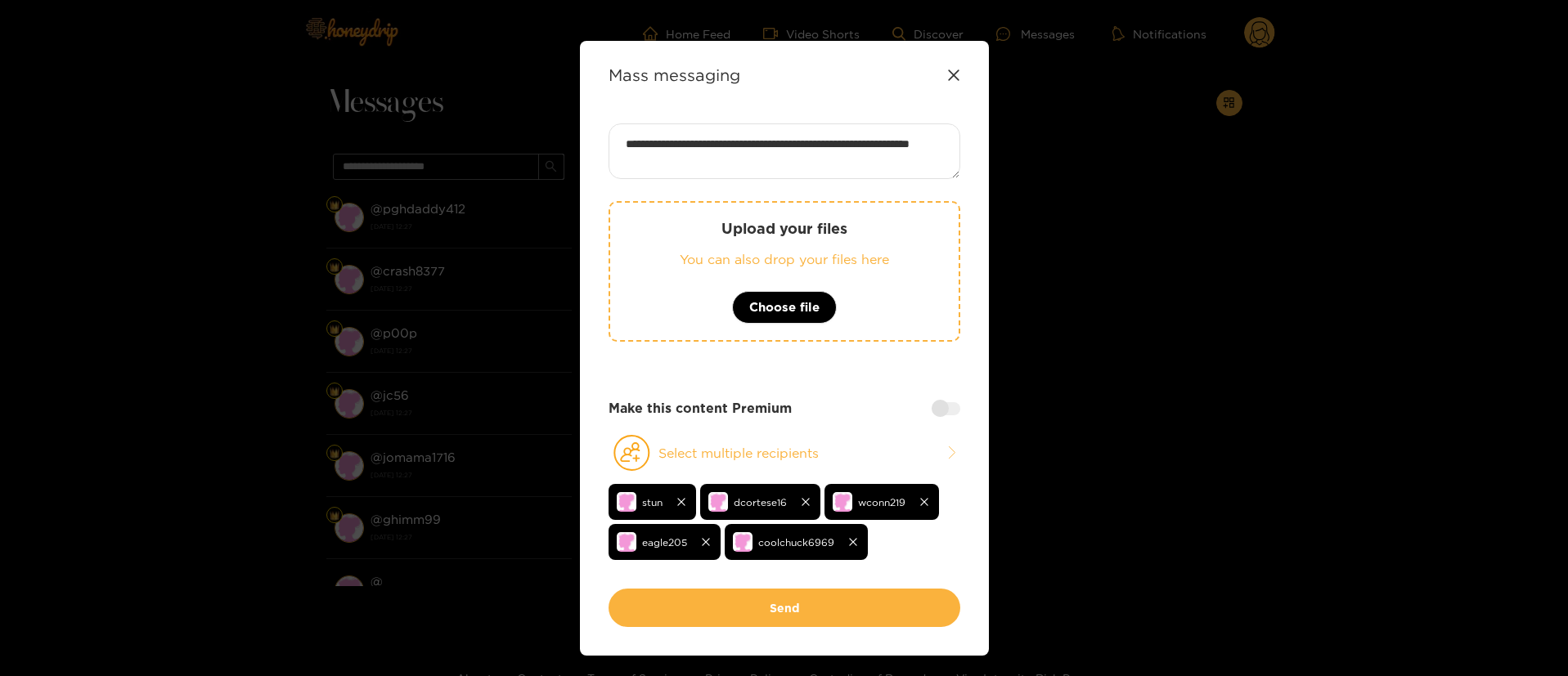
click at [884, 395] on div "**********" at bounding box center [784, 356] width 352 height 465
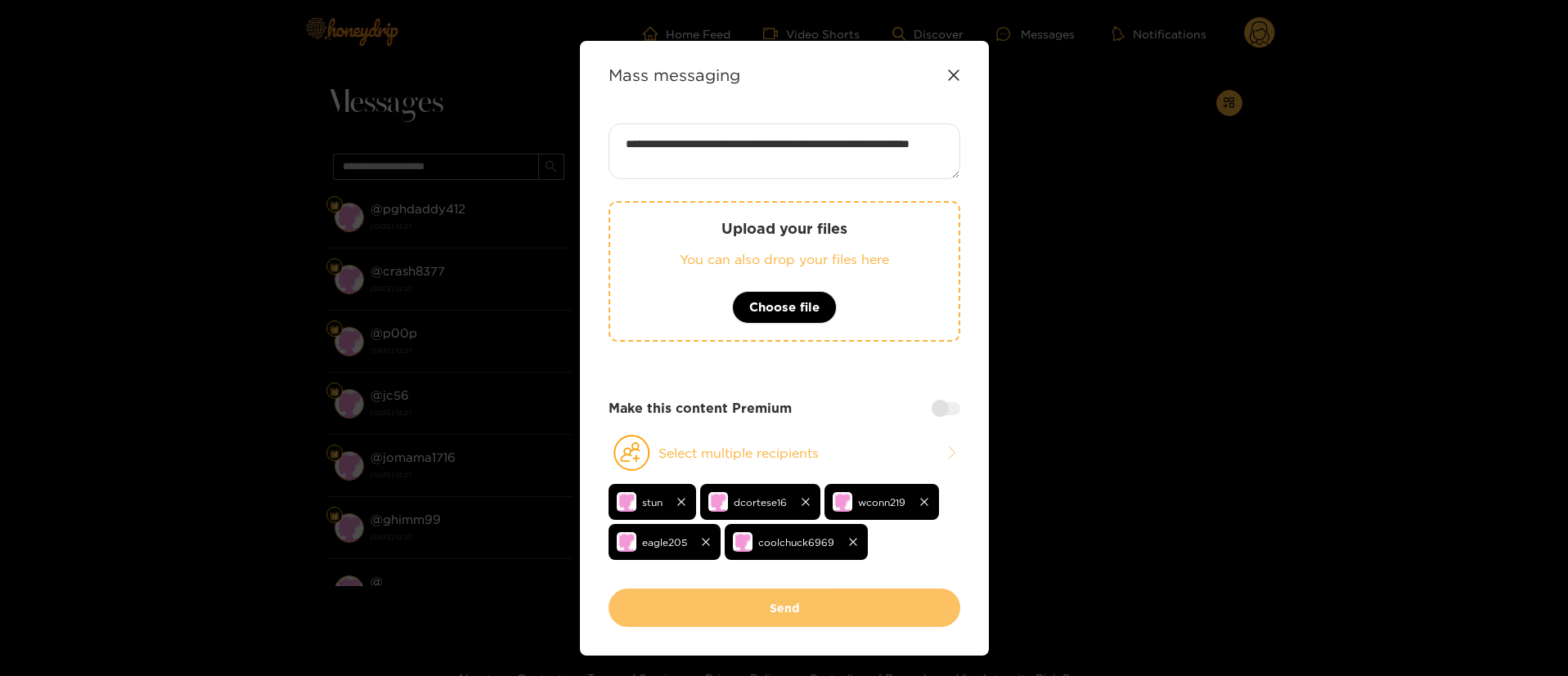
click at [797, 615] on button "Send" at bounding box center [784, 607] width 352 height 39
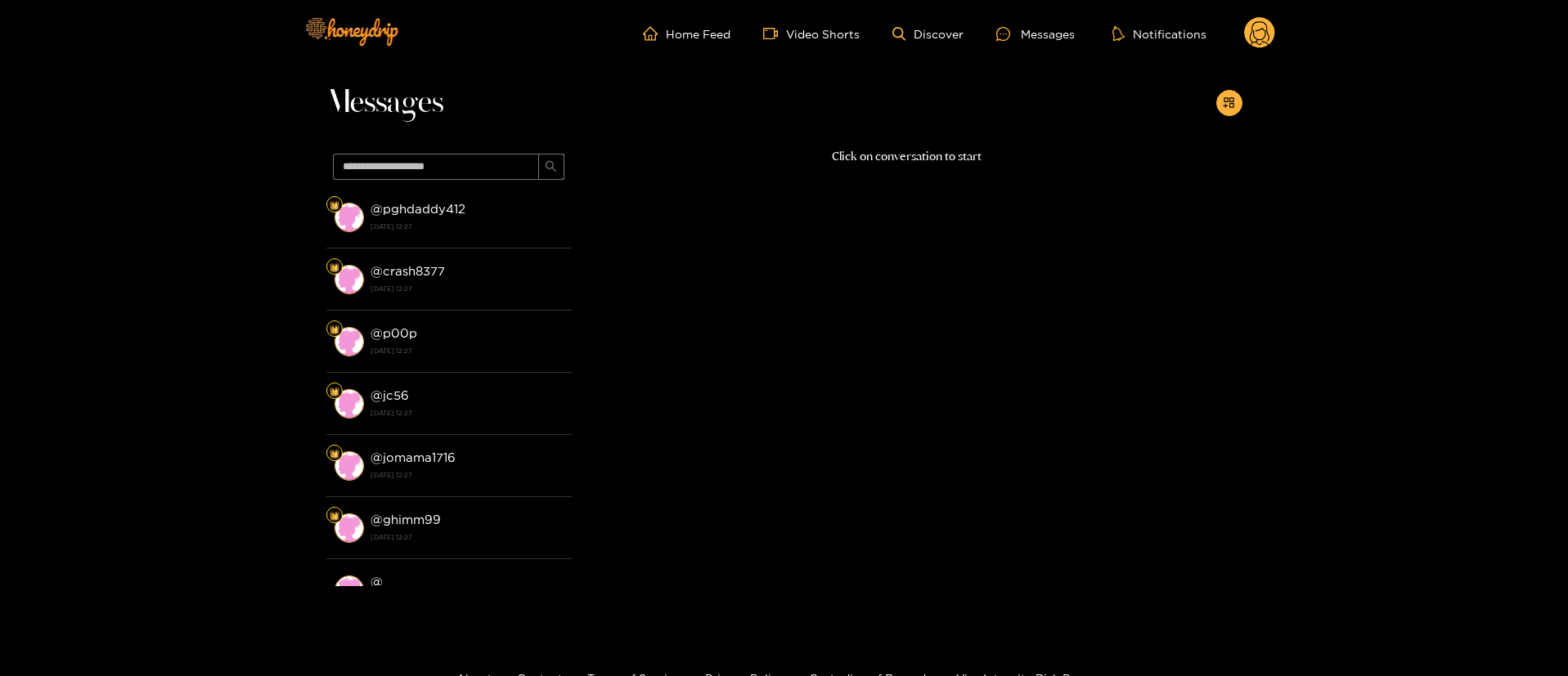
click at [1260, 37] on circle at bounding box center [1259, 32] width 31 height 31
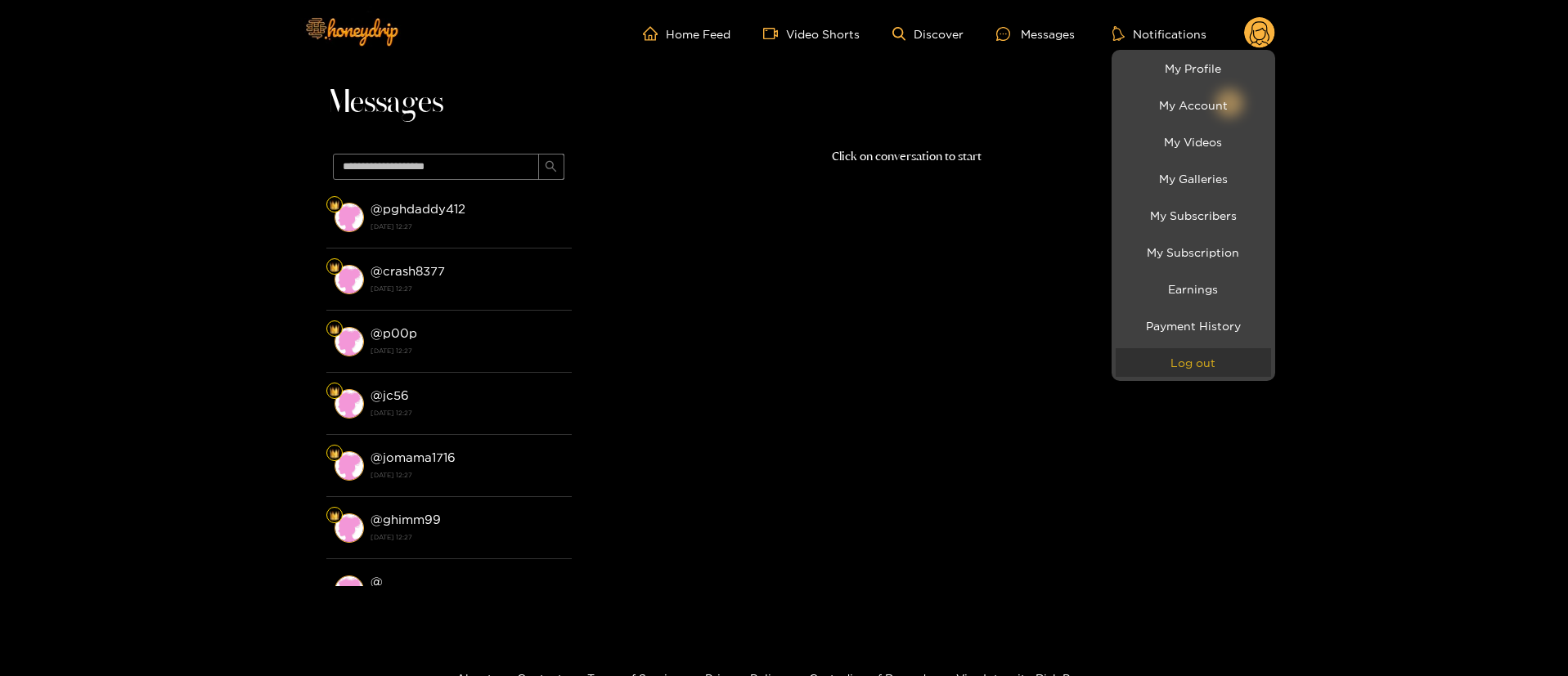
click at [1192, 376] on button "Log out" at bounding box center [1193, 362] width 155 height 29
